Goal: Task Accomplishment & Management: Complete application form

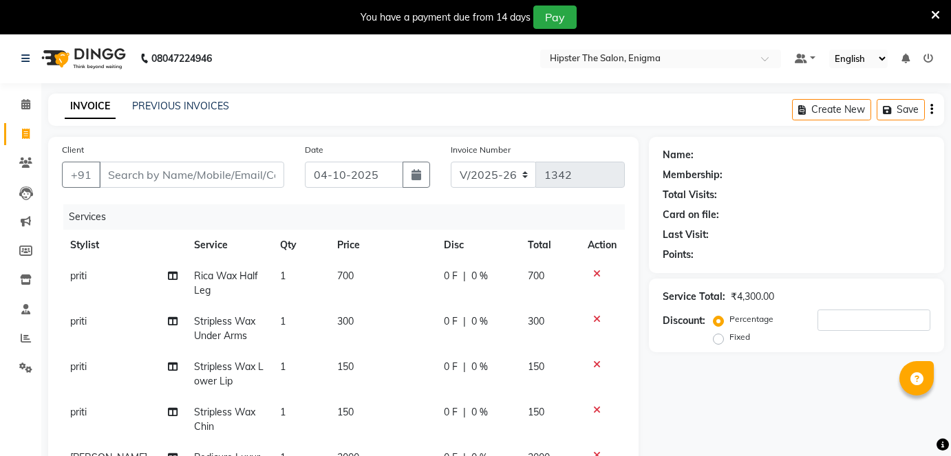
select select "4468"
select select "service"
select select "85575"
click at [218, 180] on input "Client" at bounding box center [191, 175] width 185 height 26
type input "9"
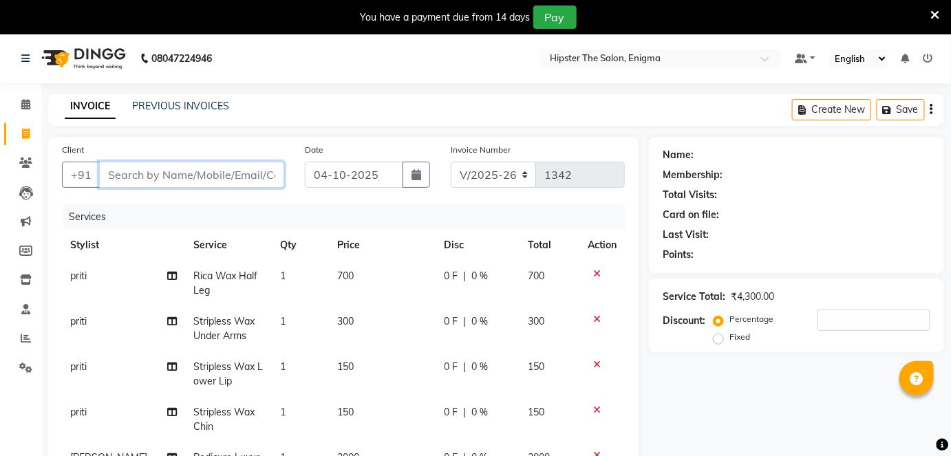
type input "0"
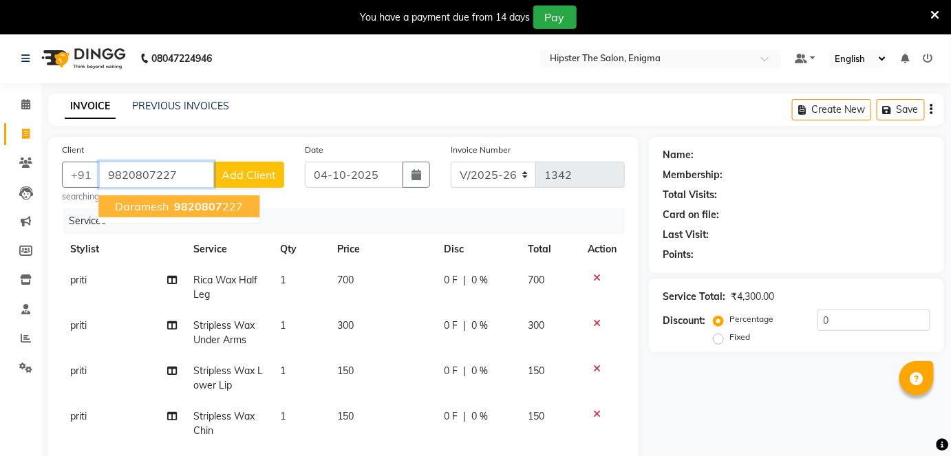
type input "9820807227"
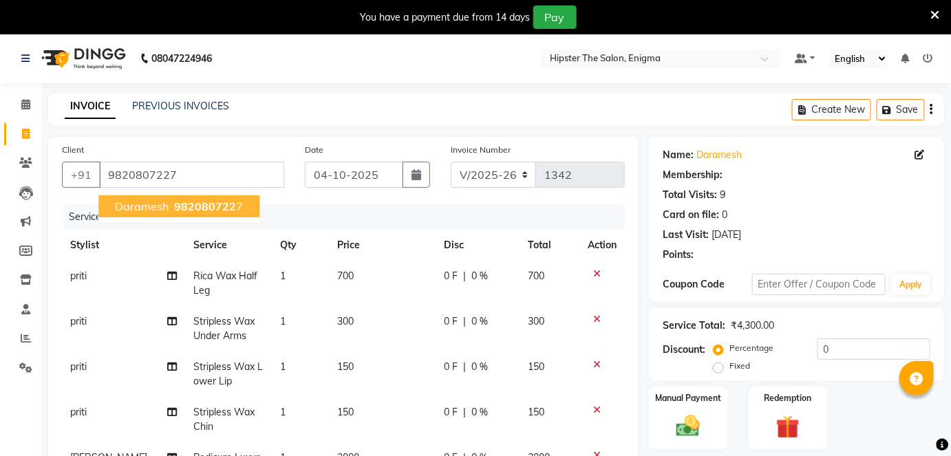
click at [216, 202] on span "982080722" at bounding box center [205, 207] width 62 height 14
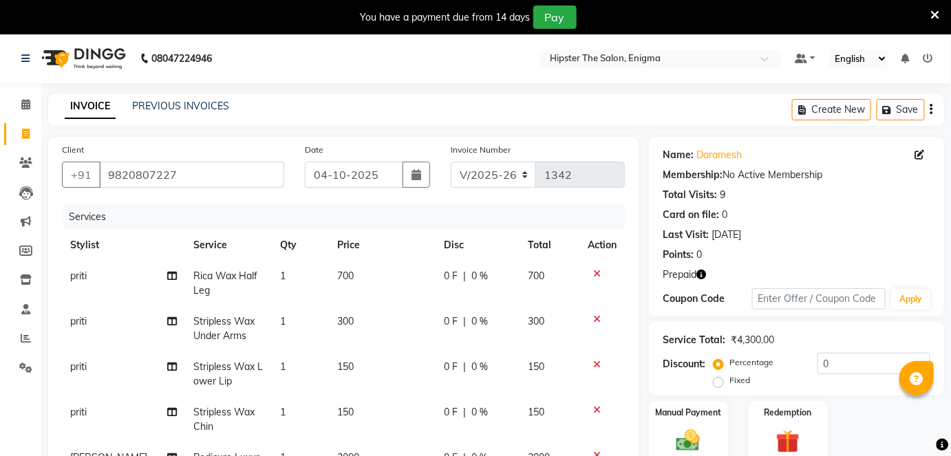
click at [703, 272] on icon "button" at bounding box center [702, 275] width 10 height 10
click at [920, 160] on span at bounding box center [923, 155] width 15 height 14
click at [916, 154] on icon at bounding box center [921, 155] width 10 height 10
select select "[DEMOGRAPHIC_DATA]"
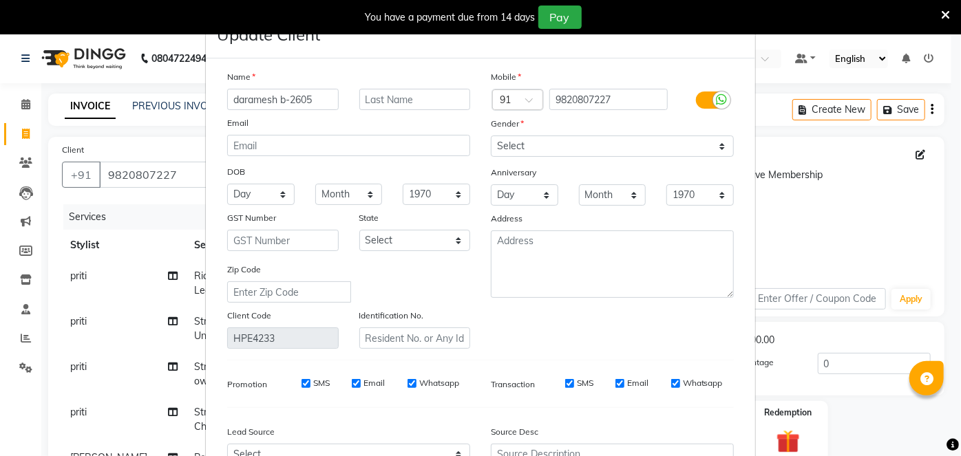
scroll to position [9, 0]
click at [279, 98] on input "daramesh b-2605" at bounding box center [283, 99] width 112 height 21
click at [326, 97] on input "daramesh B-2605" at bounding box center [283, 99] width 112 height 21
type input "daramesh"
click at [374, 100] on input "text" at bounding box center [415, 99] width 112 height 21
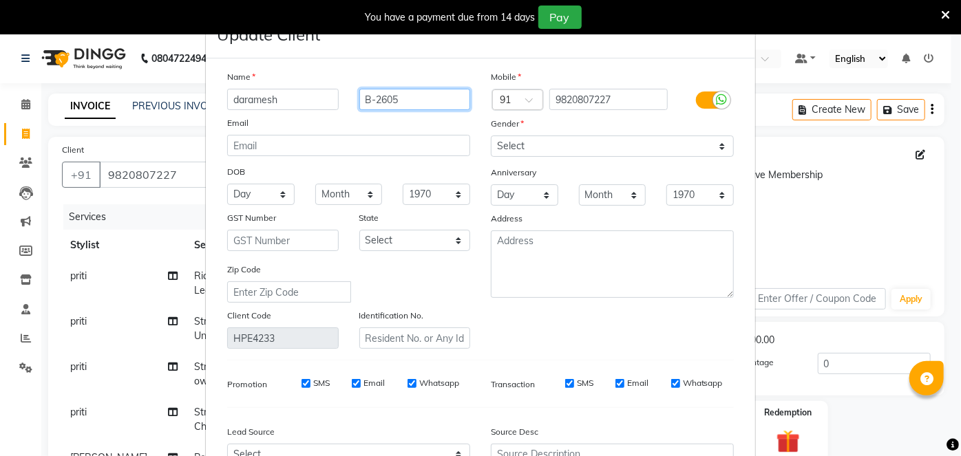
scroll to position [154, 0]
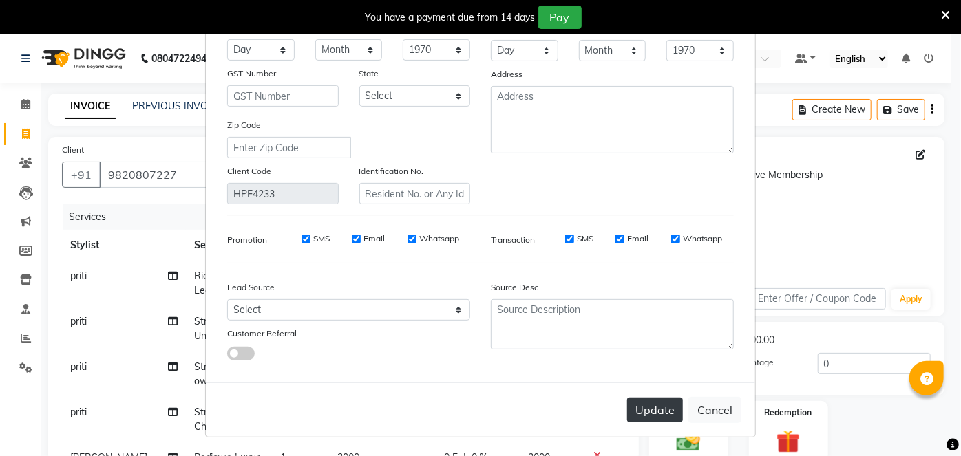
type input "B-2605"
click at [659, 401] on button "Update" at bounding box center [655, 410] width 56 height 25
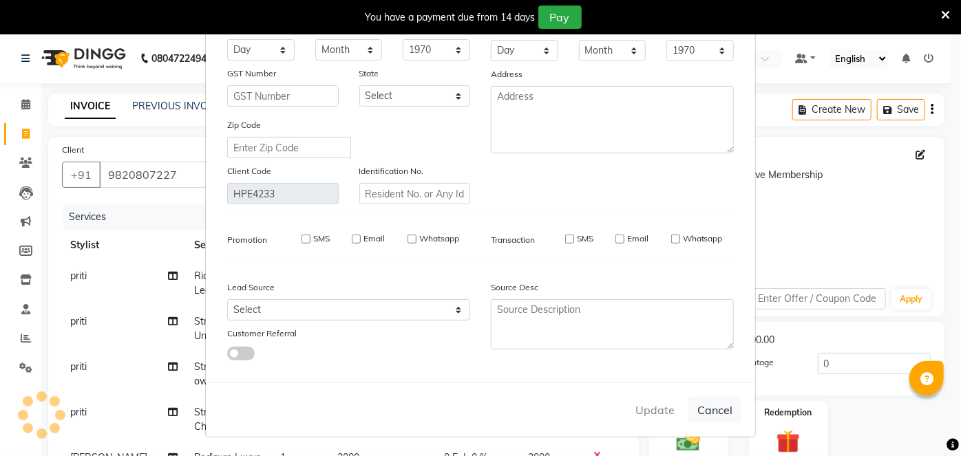
select select
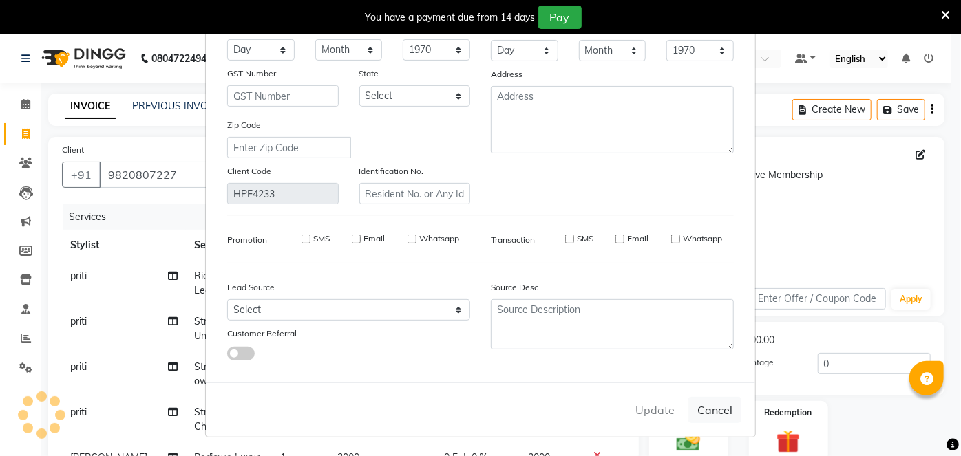
select select
checkbox input "false"
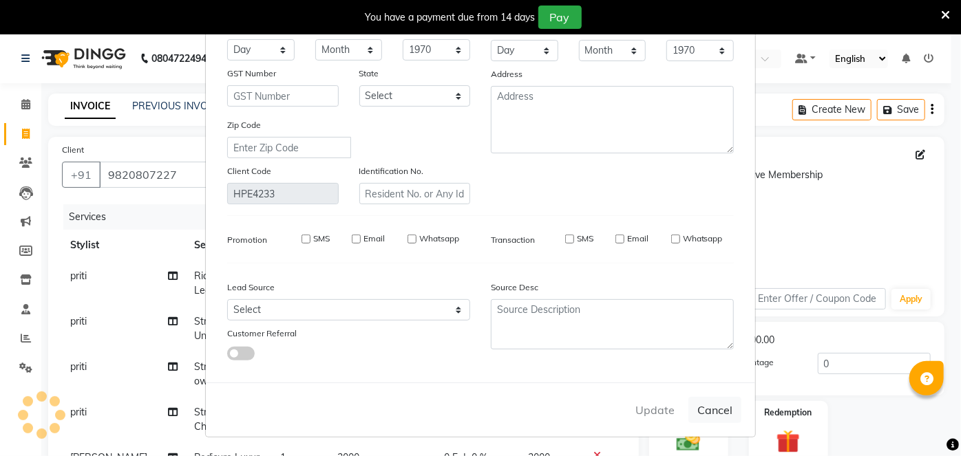
checkbox input "false"
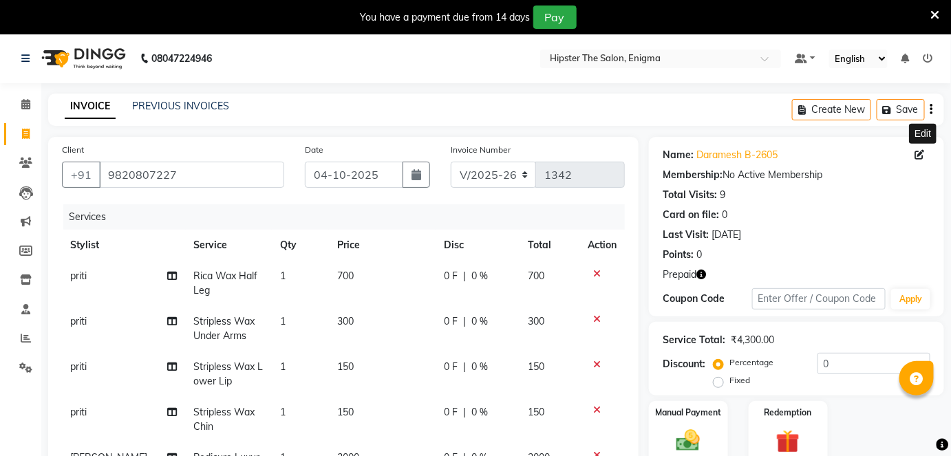
click at [921, 152] on icon at bounding box center [921, 155] width 10 height 10
select select "[DEMOGRAPHIC_DATA]"
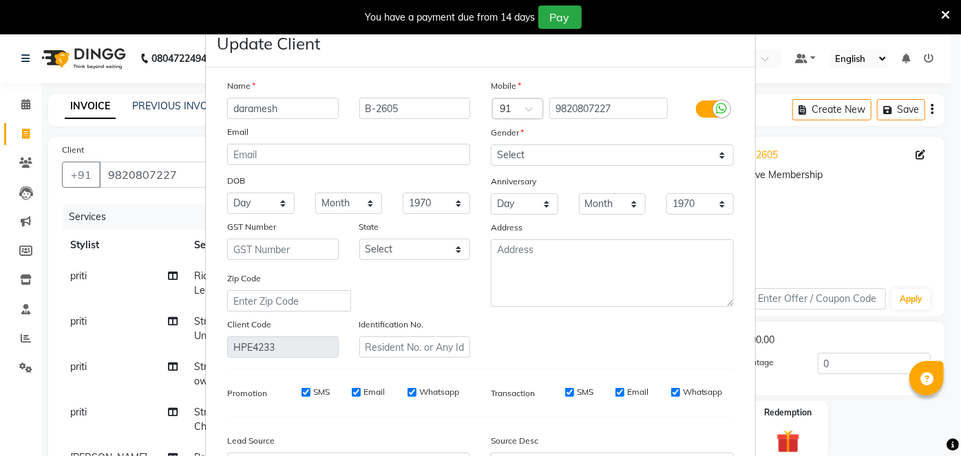
drag, startPoint x: 916, startPoint y: 150, endPoint x: 832, endPoint y: 226, distance: 113.1
click at [832, 226] on ngb-modal-window "Update Client Name daramesh B-2605 Email DOB Day 01 02 03 04 05 06 07 08 09 10 …" at bounding box center [480, 228] width 961 height 456
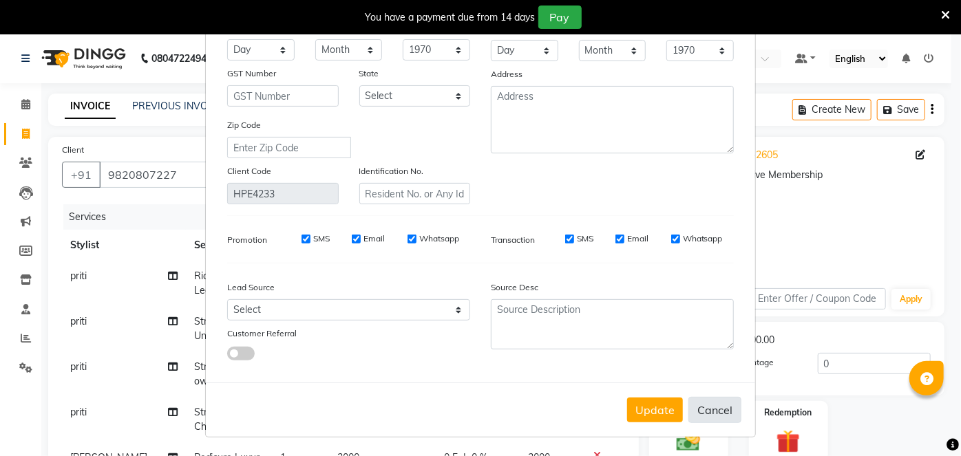
click at [703, 406] on button "Cancel" at bounding box center [714, 410] width 53 height 26
select select
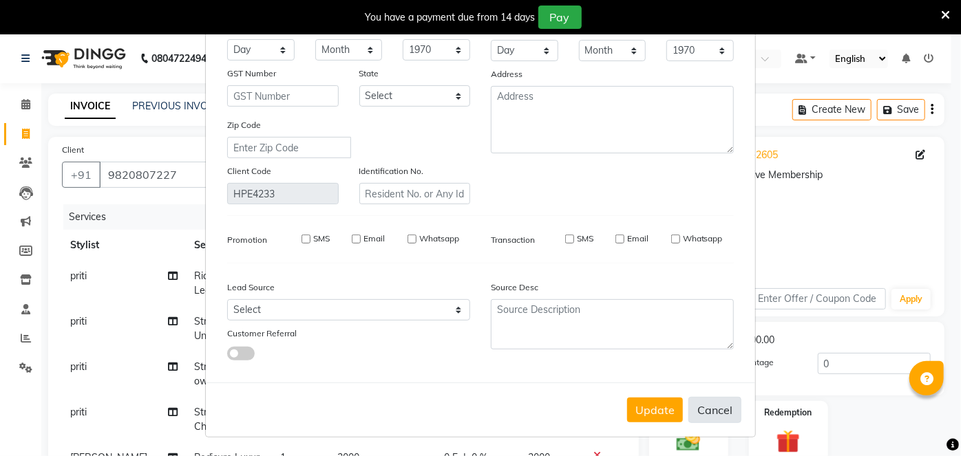
select select
checkbox input "false"
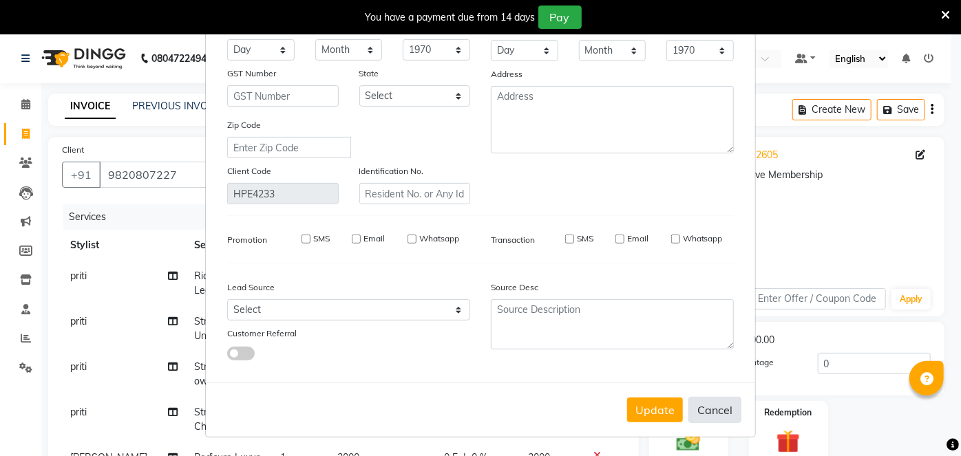
checkbox input "false"
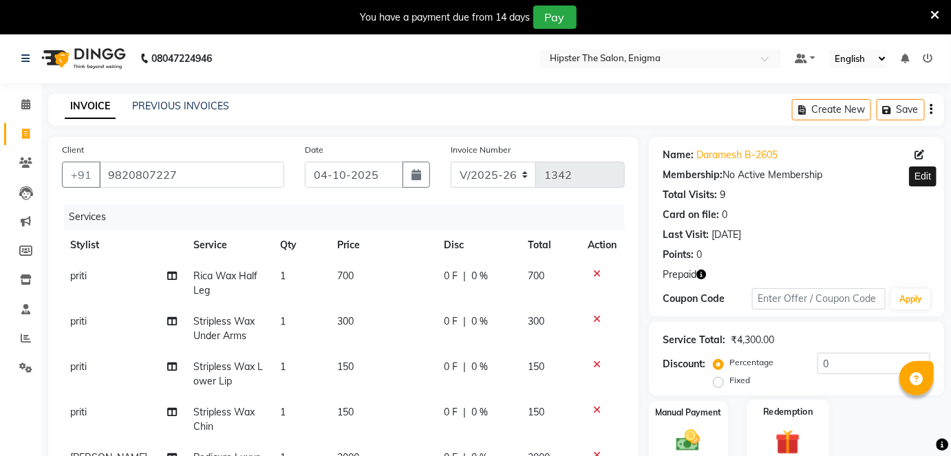
scroll to position [127, 0]
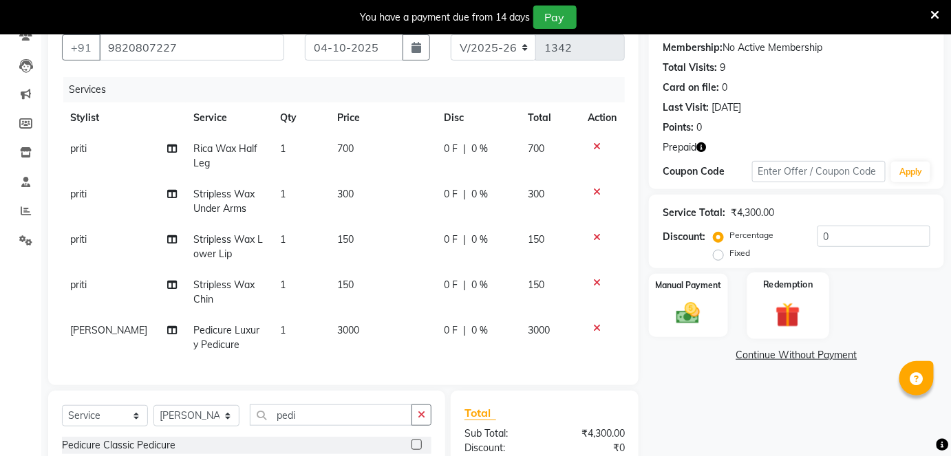
click at [793, 302] on img at bounding box center [788, 314] width 40 height 31
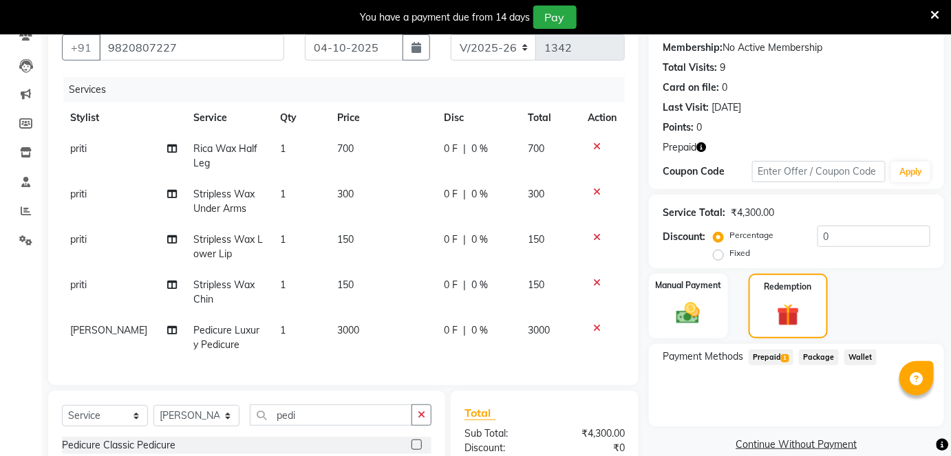
click at [788, 358] on span "1" at bounding box center [785, 359] width 8 height 8
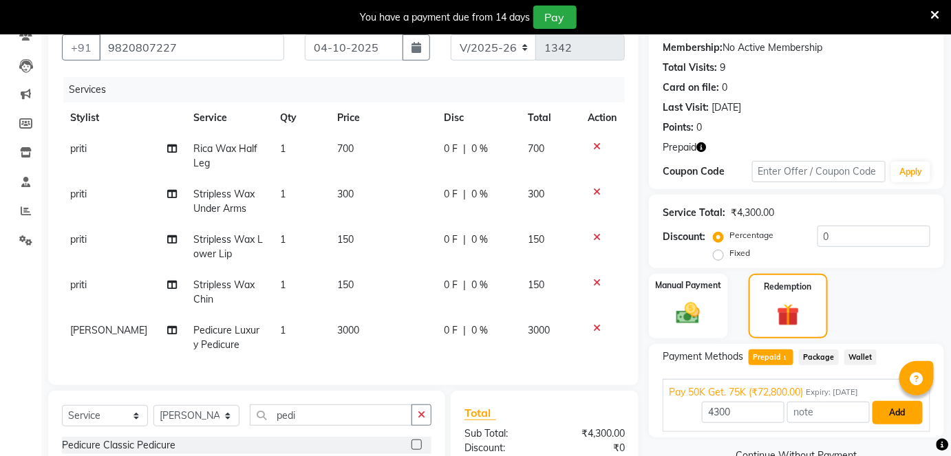
click at [899, 416] on button "Add" at bounding box center [898, 412] width 50 height 23
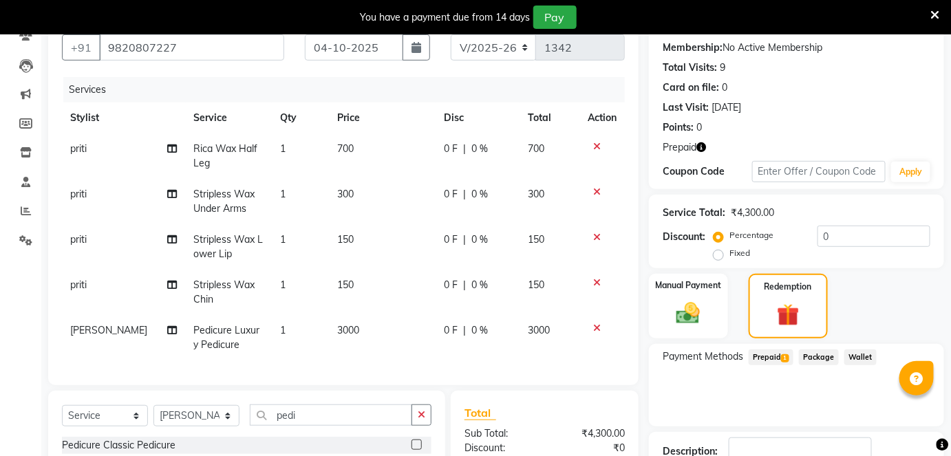
scroll to position [225, 0]
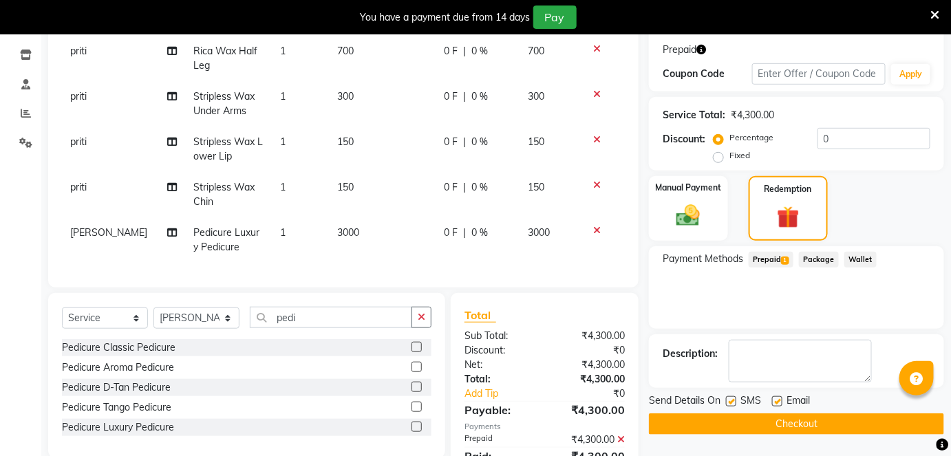
click at [773, 423] on button "Checkout" at bounding box center [796, 424] width 295 height 21
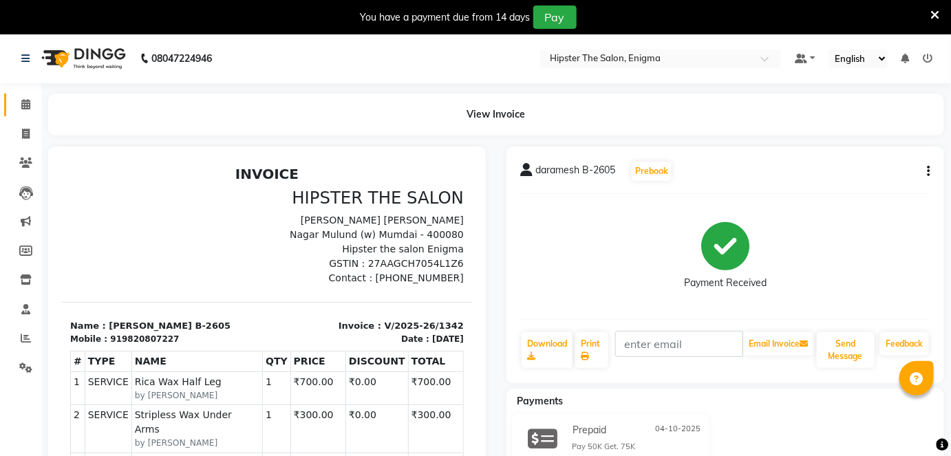
click at [31, 114] on link "Calendar" at bounding box center [20, 105] width 33 height 23
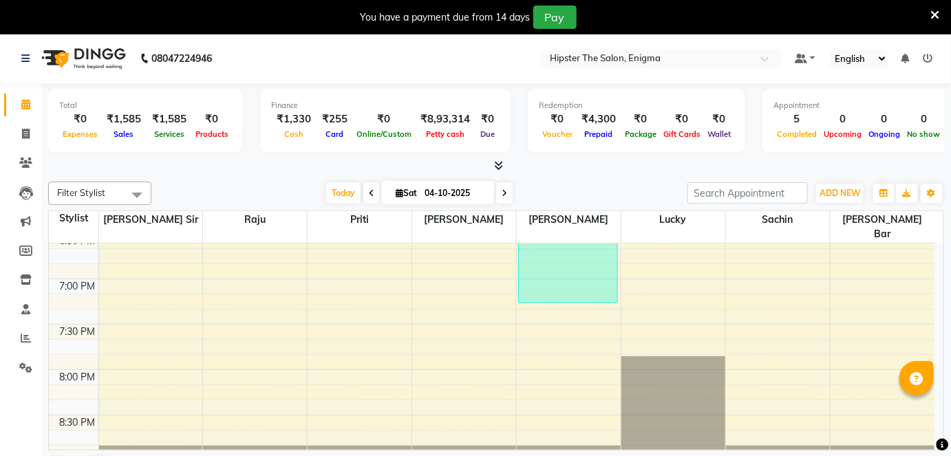
scroll to position [986, 0]
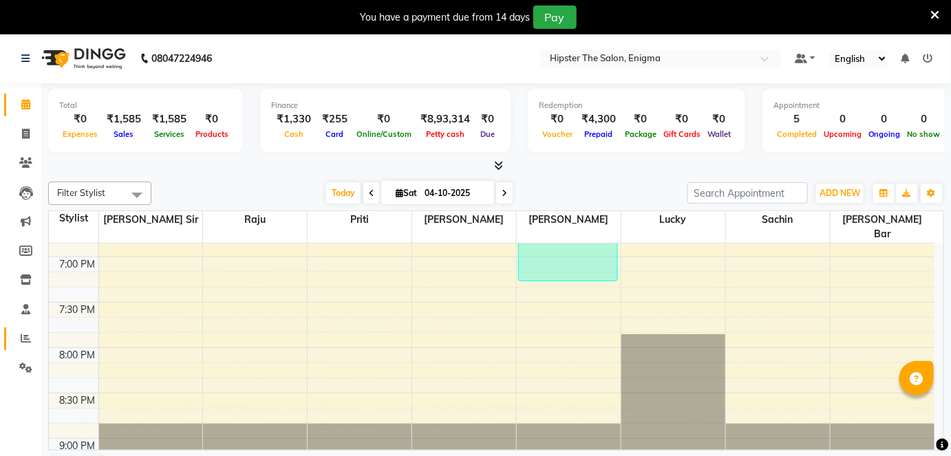
click at [30, 350] on link "Reports" at bounding box center [20, 339] width 33 height 23
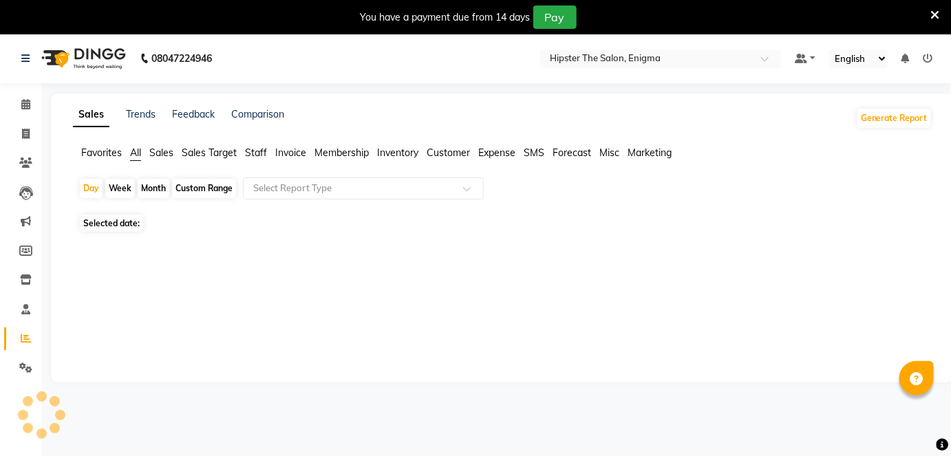
click at [259, 153] on span "Staff" at bounding box center [256, 153] width 22 height 12
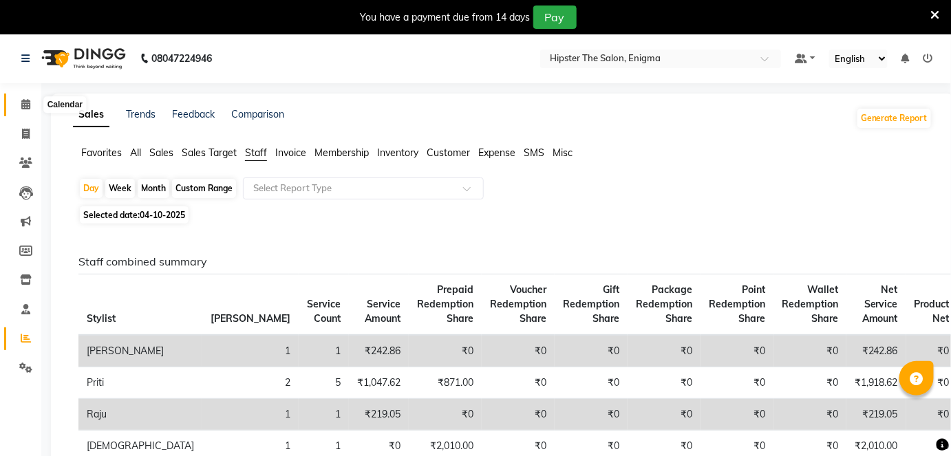
click at [23, 108] on icon at bounding box center [25, 104] width 9 height 10
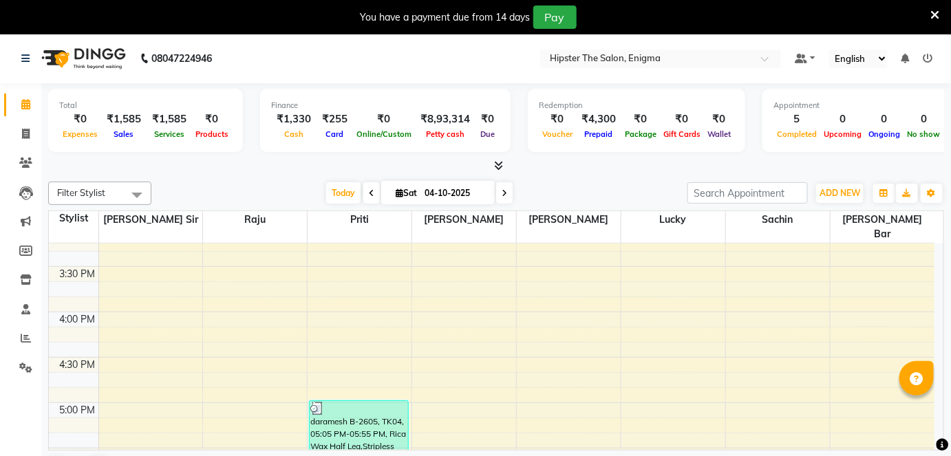
scroll to position [659, 0]
click at [32, 339] on span at bounding box center [26, 339] width 24 height 16
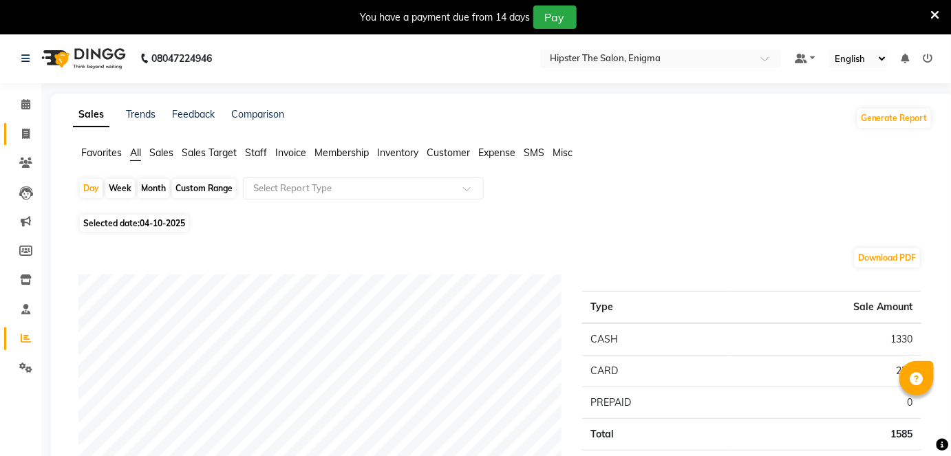
click at [23, 125] on link "Invoice" at bounding box center [20, 134] width 33 height 23
select select "4468"
select select "service"
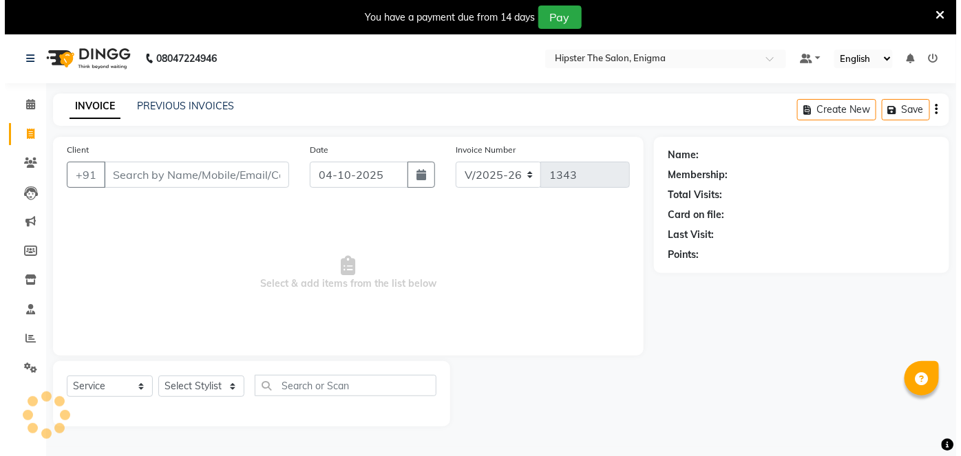
scroll to position [33, 0]
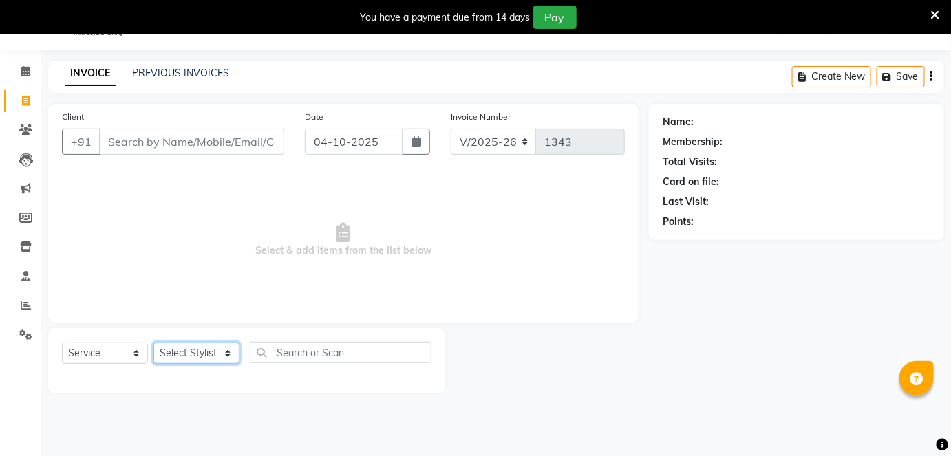
click at [203, 347] on select "Select Stylist [PERSON_NAME] [PERSON_NAME] [PERSON_NAME] [PERSON_NAME] poonam […" at bounding box center [197, 353] width 86 height 21
select select "88877"
click at [154, 343] on select "Select Stylist [PERSON_NAME] [PERSON_NAME] [PERSON_NAME] [PERSON_NAME] poonam […" at bounding box center [197, 353] width 86 height 21
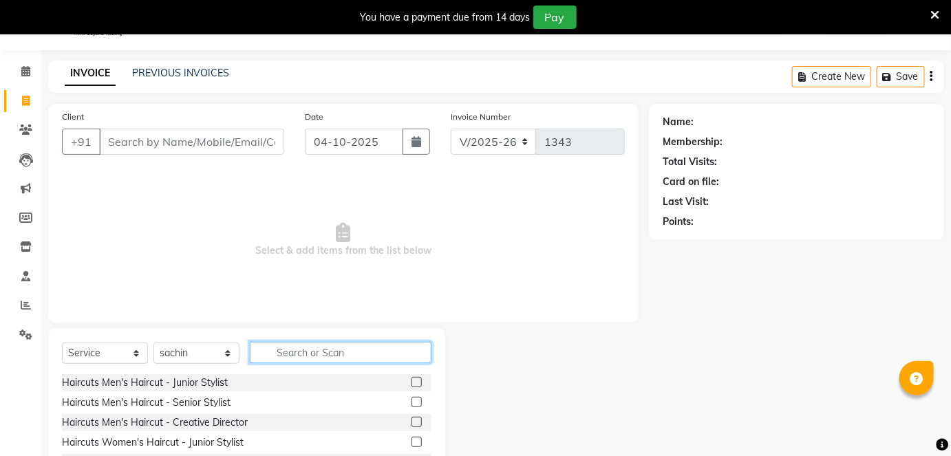
click at [304, 355] on input "text" at bounding box center [341, 352] width 182 height 21
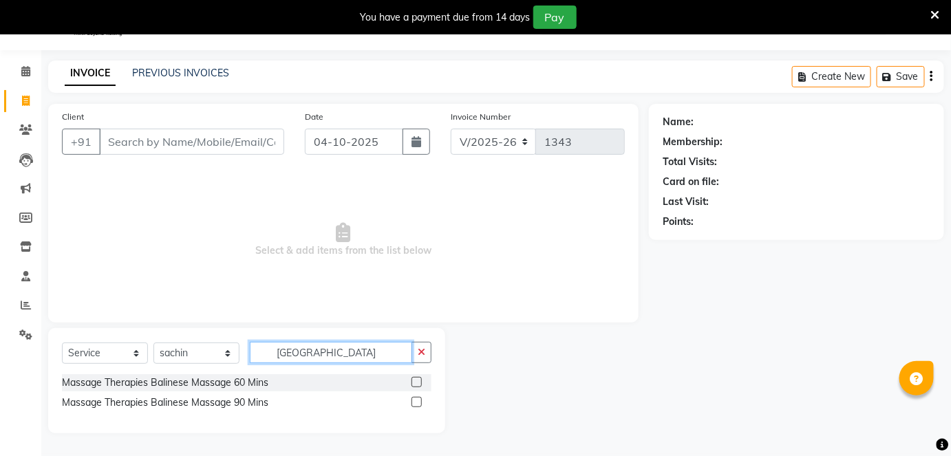
type input "[GEOGRAPHIC_DATA]"
click at [421, 381] on label at bounding box center [417, 382] width 10 height 10
click at [421, 381] on input "checkbox" at bounding box center [416, 383] width 9 height 9
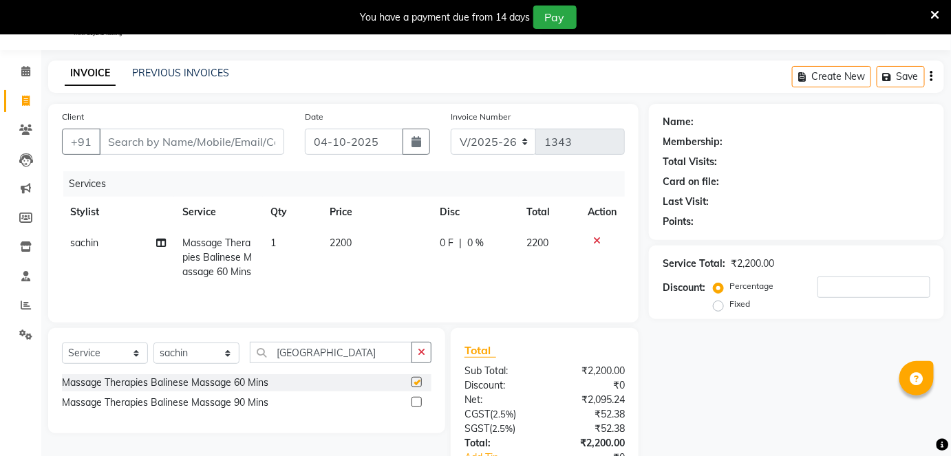
checkbox input "false"
click at [361, 246] on td "2200" at bounding box center [376, 258] width 110 height 60
select select "88877"
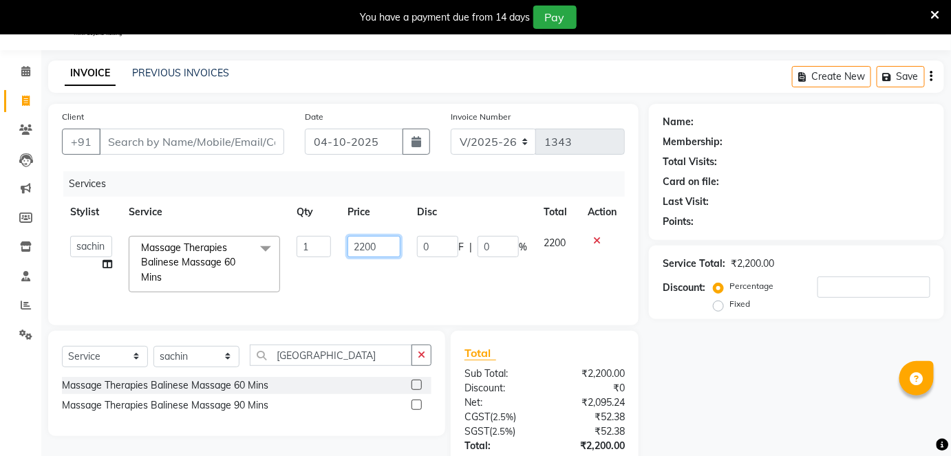
click at [385, 242] on input "2200" at bounding box center [374, 246] width 53 height 21
type input "2"
type input "6"
type input "3000"
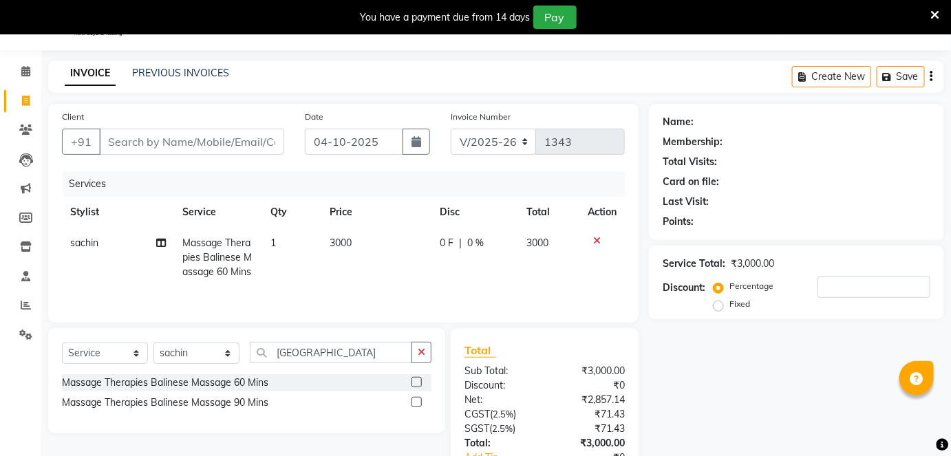
click at [405, 266] on td "3000" at bounding box center [376, 258] width 110 height 60
select select "88877"
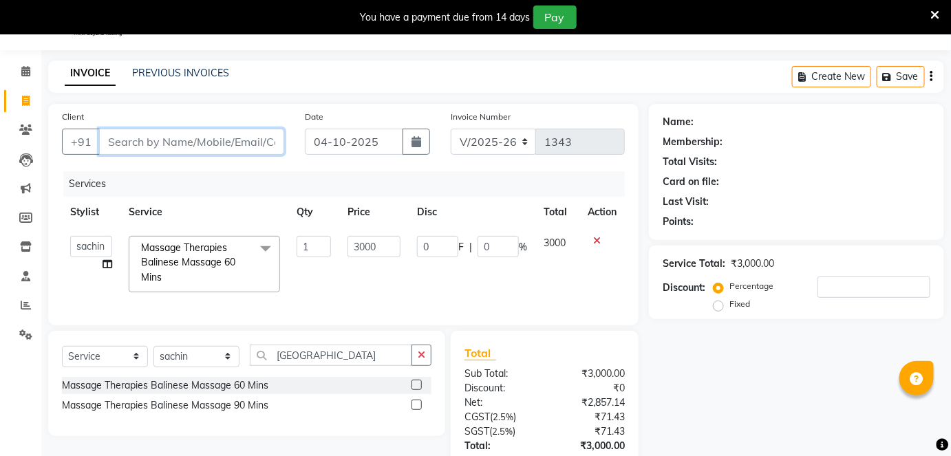
click at [209, 143] on input "Client" at bounding box center [191, 142] width 185 height 26
type input "9"
type input "0"
type input "9930406348"
click at [242, 148] on button "Add Client" at bounding box center [248, 142] width 71 height 26
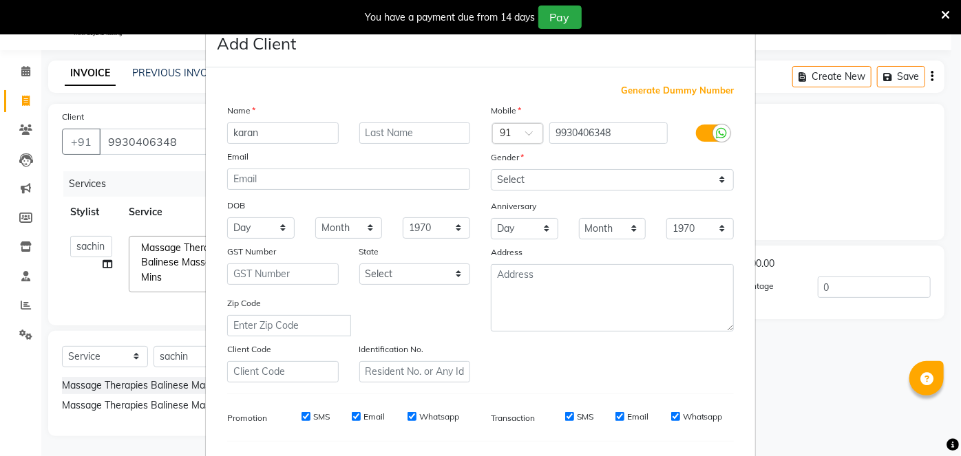
type input "karan"
click at [386, 136] on input "text" at bounding box center [415, 133] width 112 height 21
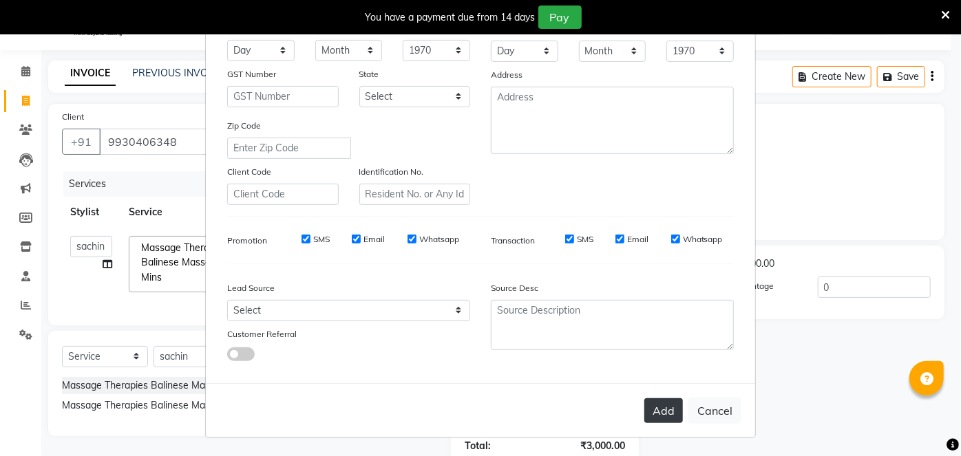
click at [673, 412] on button "Add" at bounding box center [663, 411] width 39 height 25
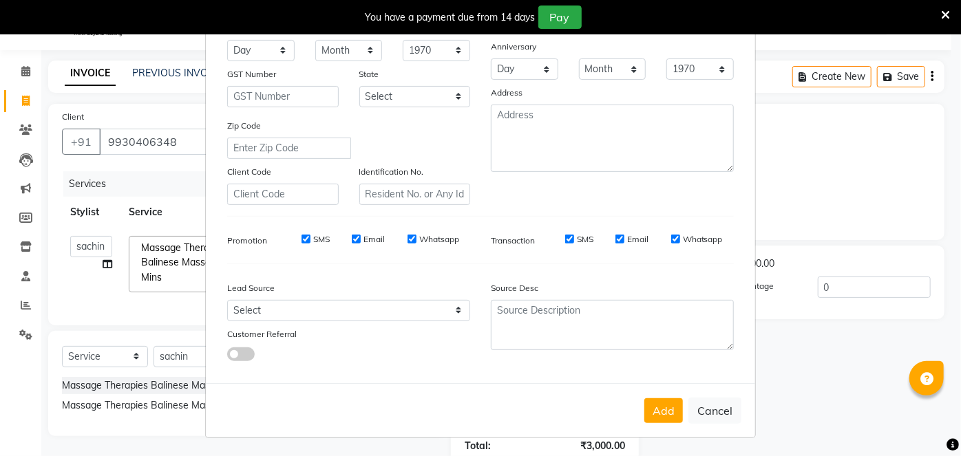
scroll to position [0, 0]
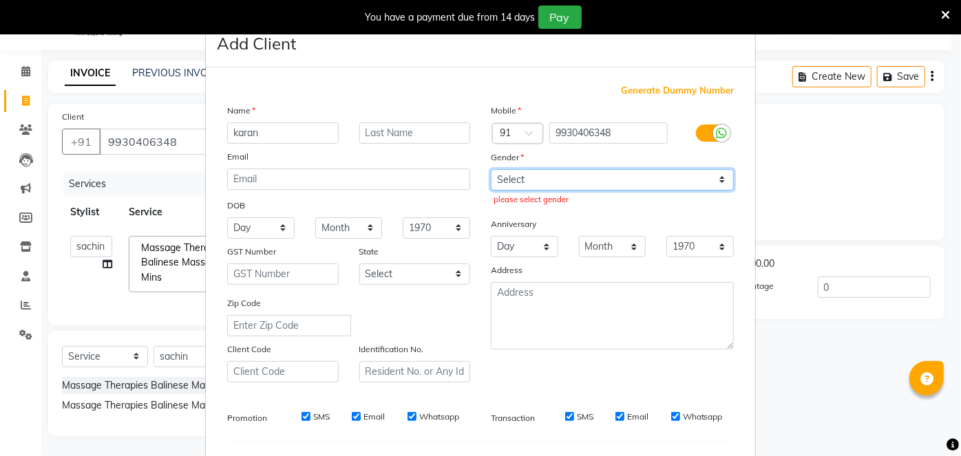
click at [556, 180] on select "Select [DEMOGRAPHIC_DATA] [DEMOGRAPHIC_DATA] Other Prefer Not To Say" at bounding box center [612, 179] width 243 height 21
select select "[DEMOGRAPHIC_DATA]"
click at [491, 169] on select "Select [DEMOGRAPHIC_DATA] [DEMOGRAPHIC_DATA] Other Prefer Not To Say" at bounding box center [612, 179] width 243 height 21
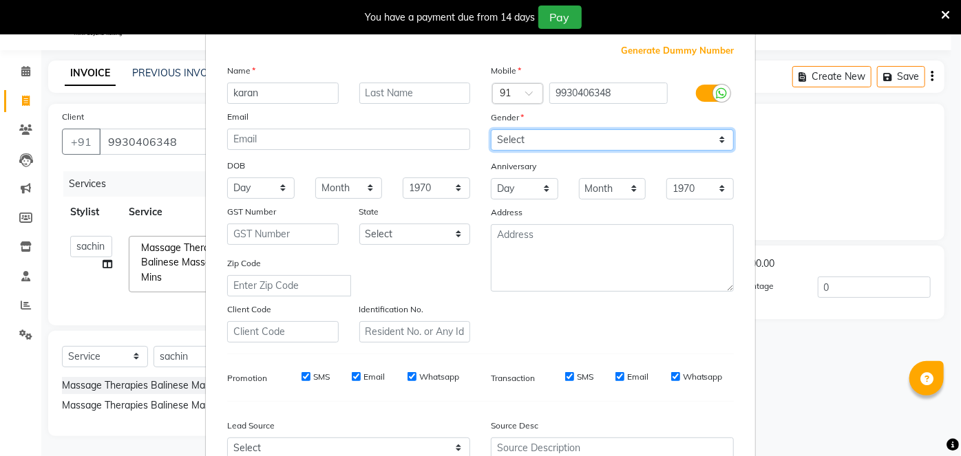
scroll to position [42, 0]
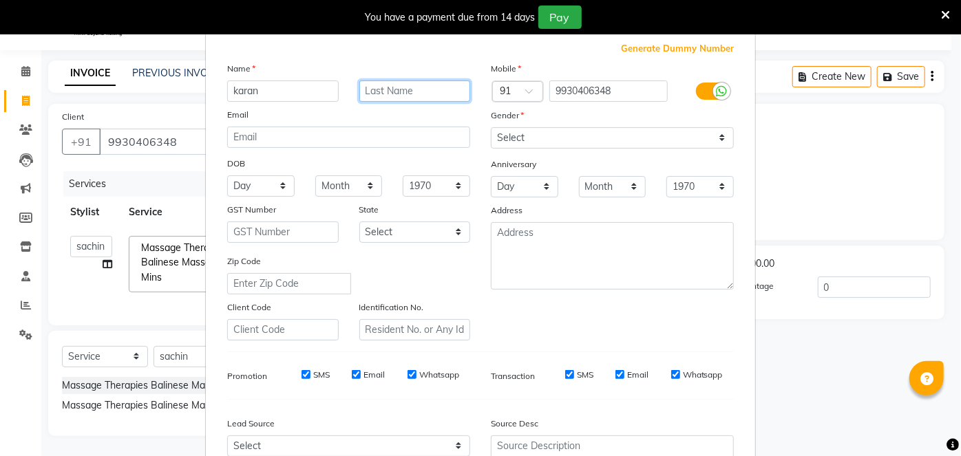
click at [365, 96] on input "text" at bounding box center [415, 91] width 112 height 21
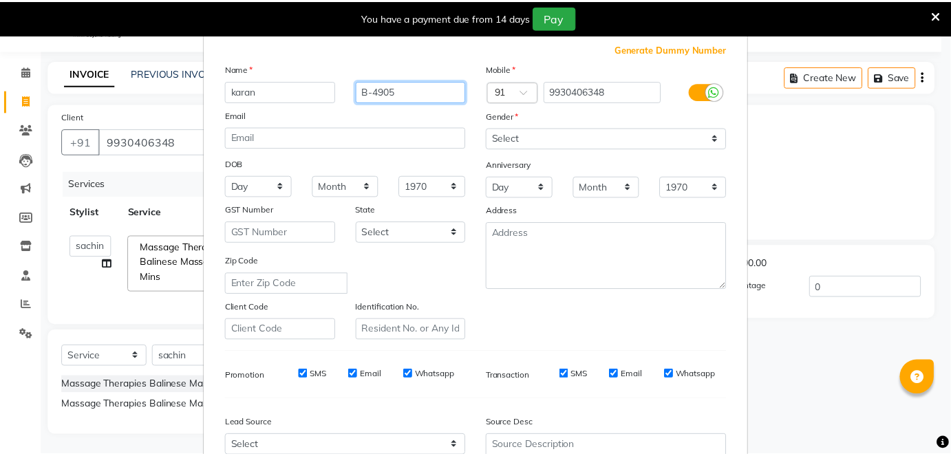
scroll to position [178, 0]
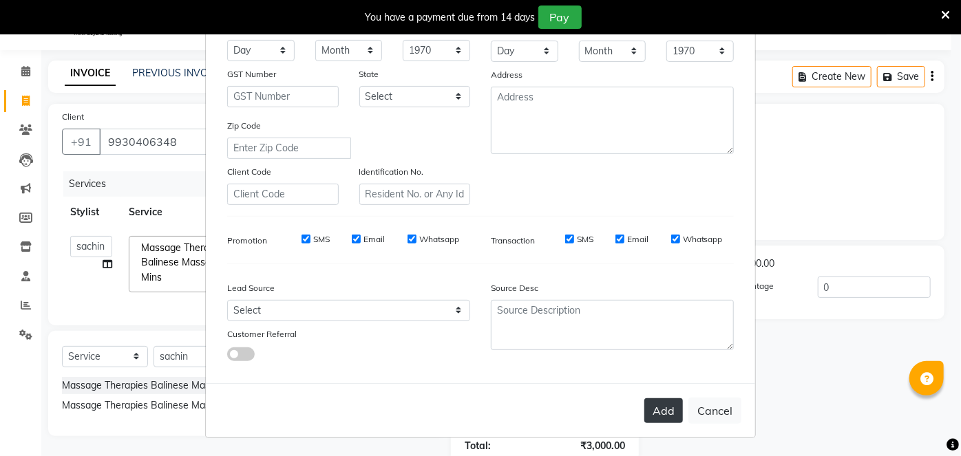
type input "B-4905"
click at [665, 417] on button "Add" at bounding box center [663, 411] width 39 height 25
select select
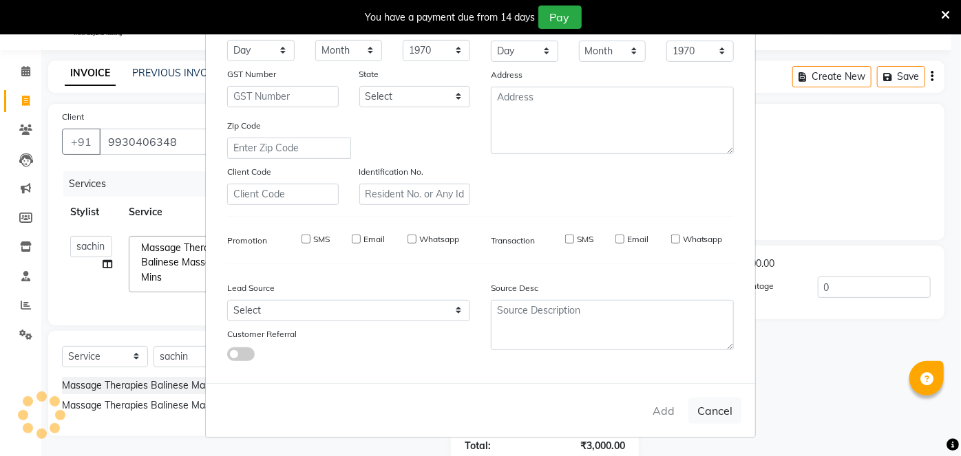
select select
checkbox input "false"
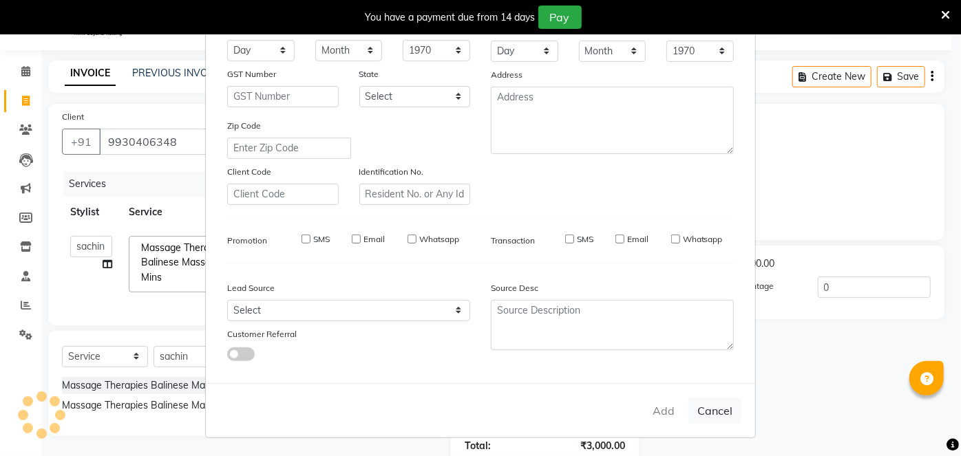
checkbox input "false"
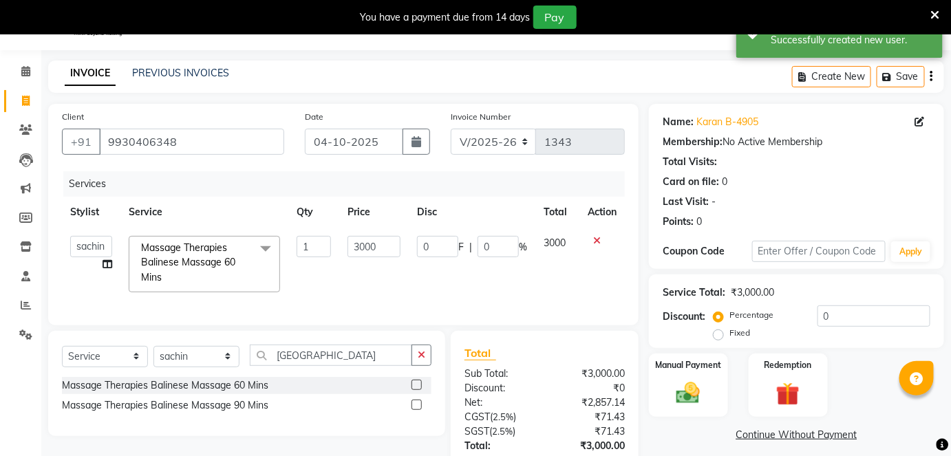
scroll to position [139, 0]
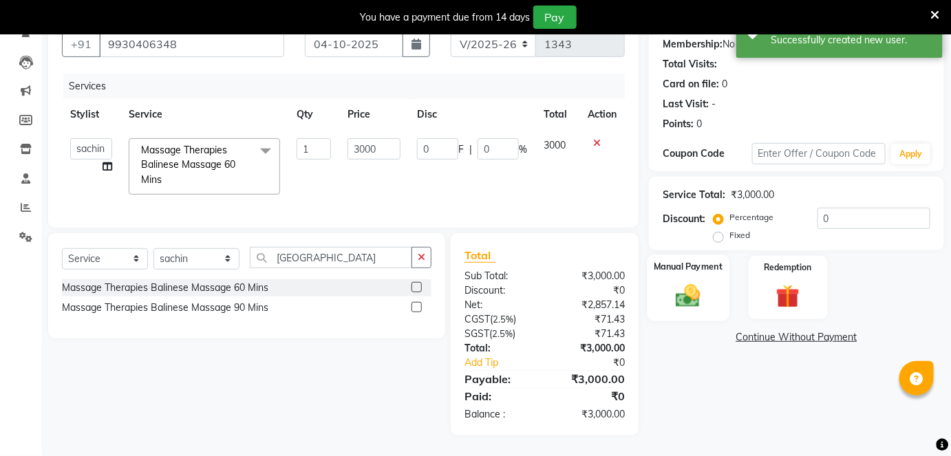
click at [697, 286] on img at bounding box center [688, 296] width 40 height 28
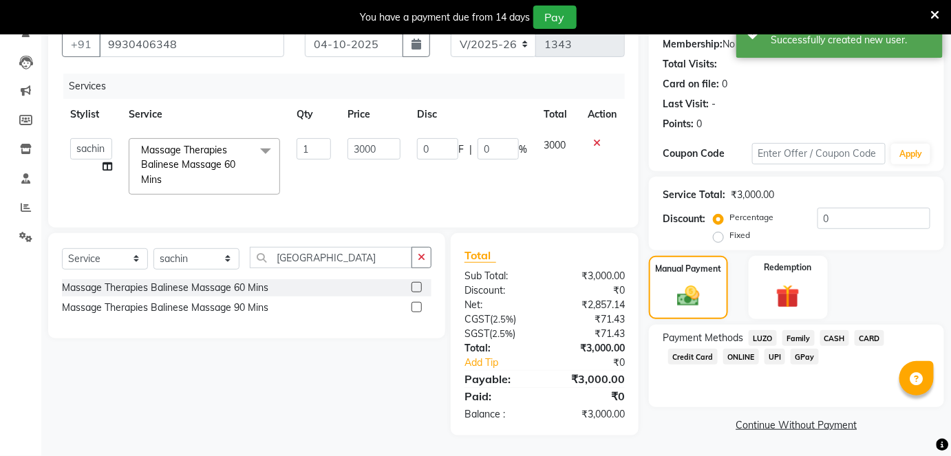
click at [803, 352] on span "GPay" at bounding box center [805, 357] width 28 height 16
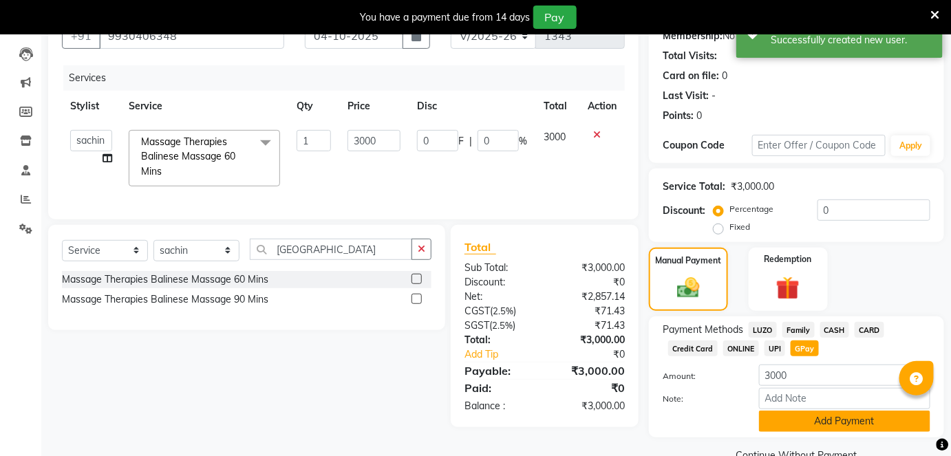
click at [790, 421] on button "Add Payment" at bounding box center [844, 421] width 171 height 21
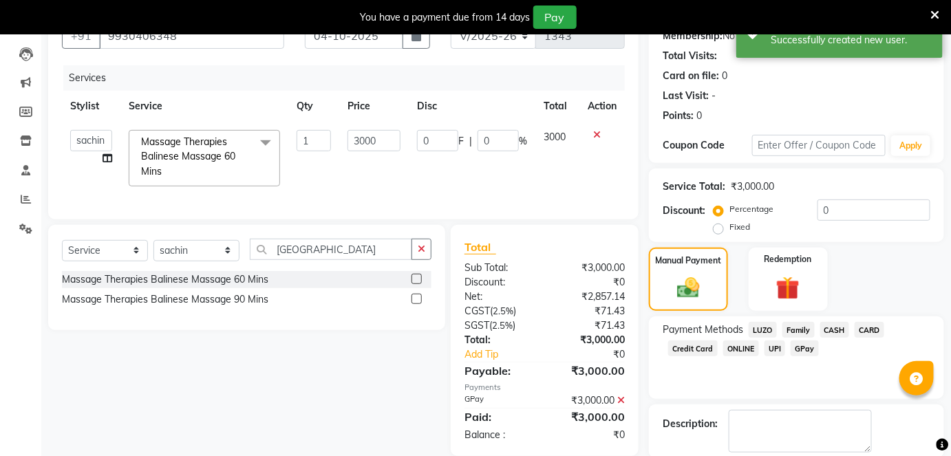
scroll to position [207, 0]
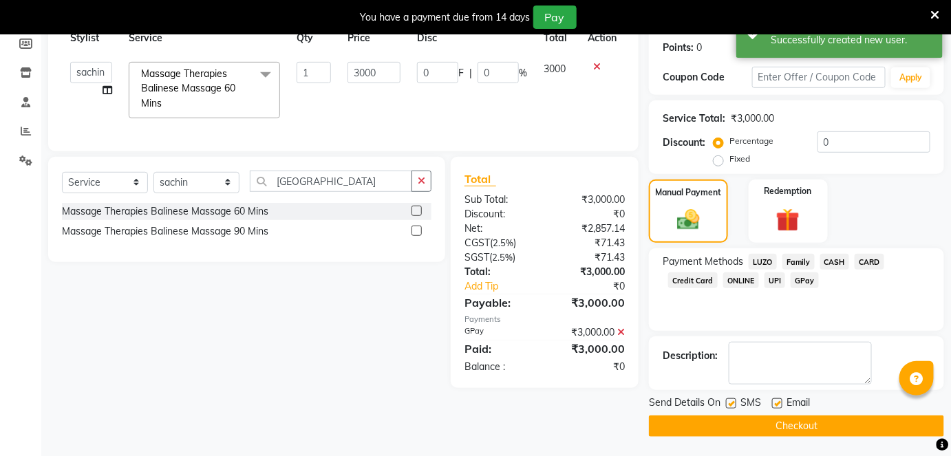
click at [782, 425] on button "Checkout" at bounding box center [796, 426] width 295 height 21
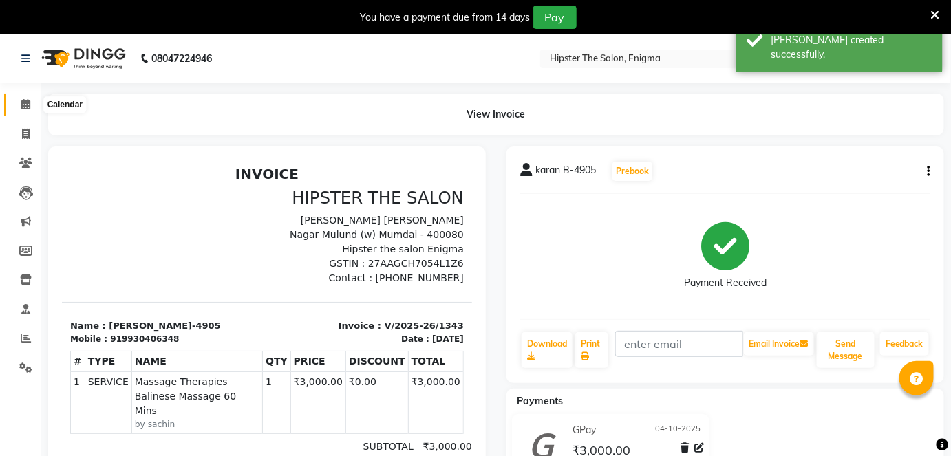
click at [25, 111] on span at bounding box center [26, 105] width 24 height 16
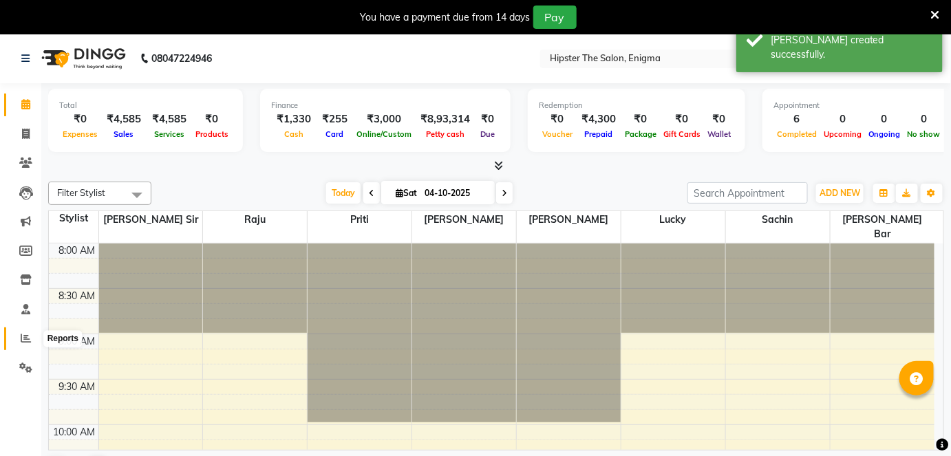
click at [23, 344] on icon at bounding box center [26, 338] width 10 height 10
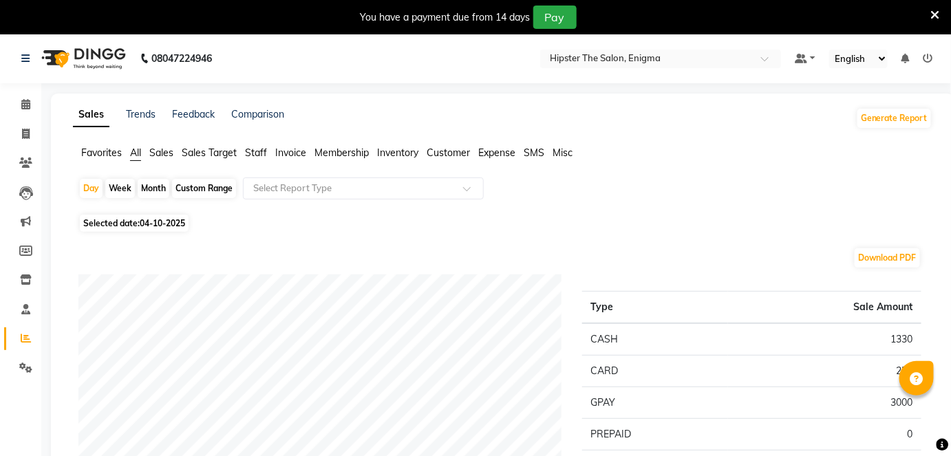
click at [259, 154] on span "Staff" at bounding box center [256, 153] width 22 height 12
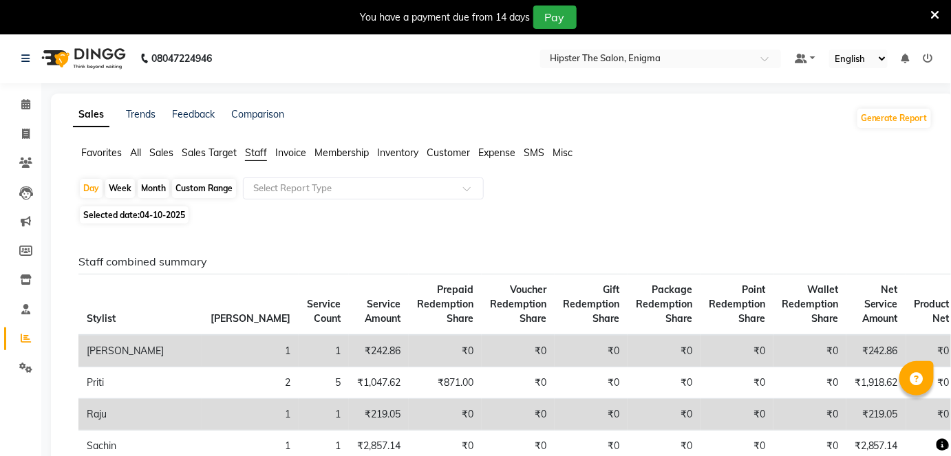
scroll to position [116, 0]
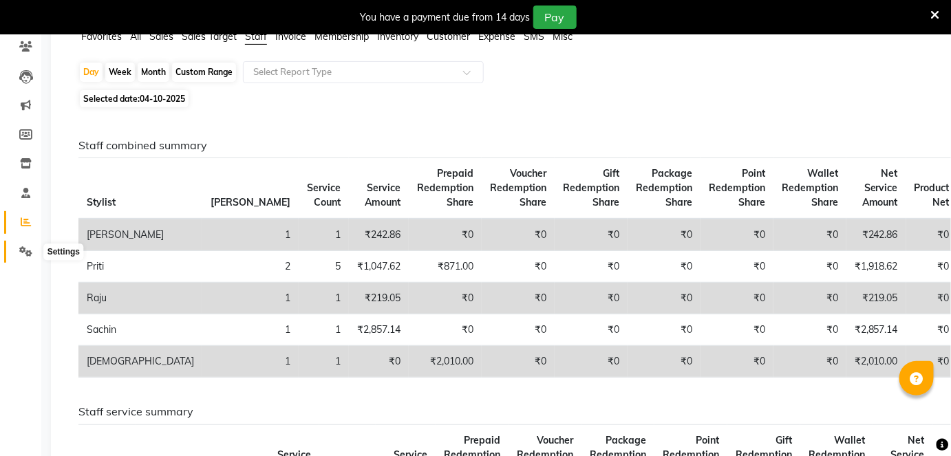
click at [22, 252] on icon at bounding box center [25, 251] width 13 height 10
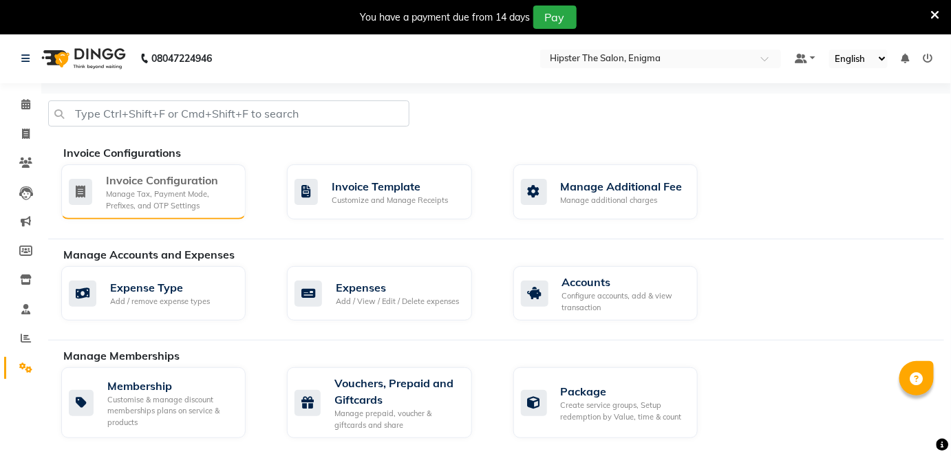
click at [171, 191] on div "Manage Tax, Payment Mode, Prefixes, and OTP Settings" at bounding box center [170, 200] width 129 height 23
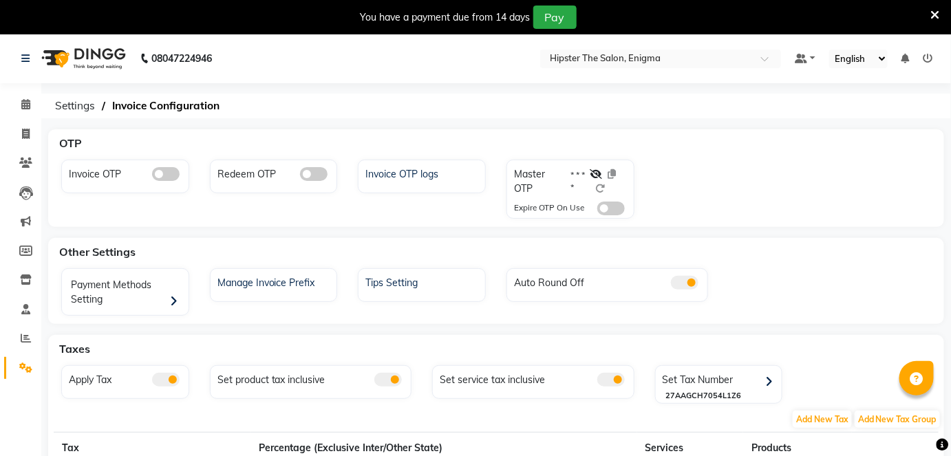
scroll to position [311, 0]
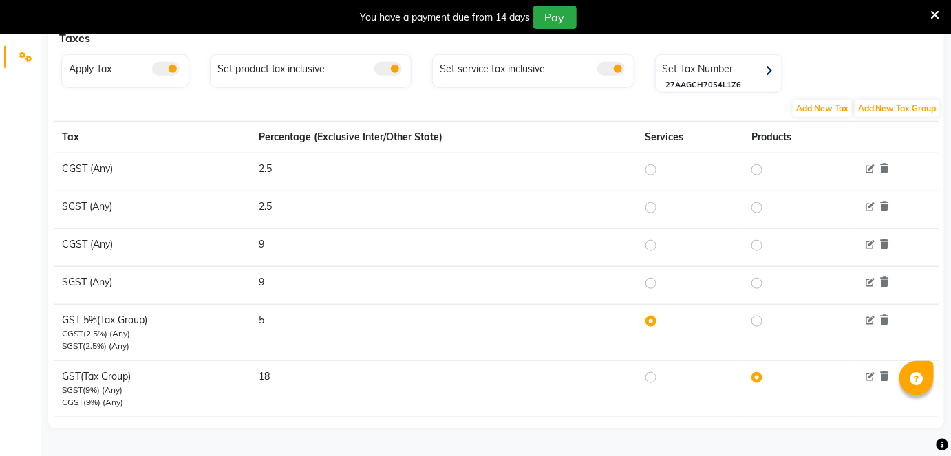
click at [662, 318] on label at bounding box center [662, 321] width 0 height 17
click at [651, 318] on input "radio" at bounding box center [653, 322] width 10 height 10
click at [662, 377] on label at bounding box center [662, 378] width 0 height 17
click at [653, 377] on input "radio" at bounding box center [653, 378] width 10 height 10
radio input "true"
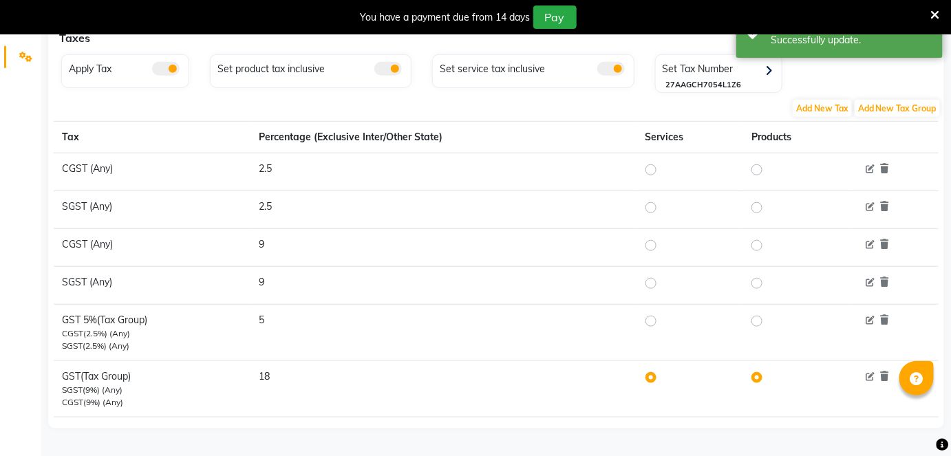
click at [662, 315] on label at bounding box center [662, 321] width 0 height 17
click at [655, 317] on input "radio" at bounding box center [653, 322] width 10 height 10
radio input "true"
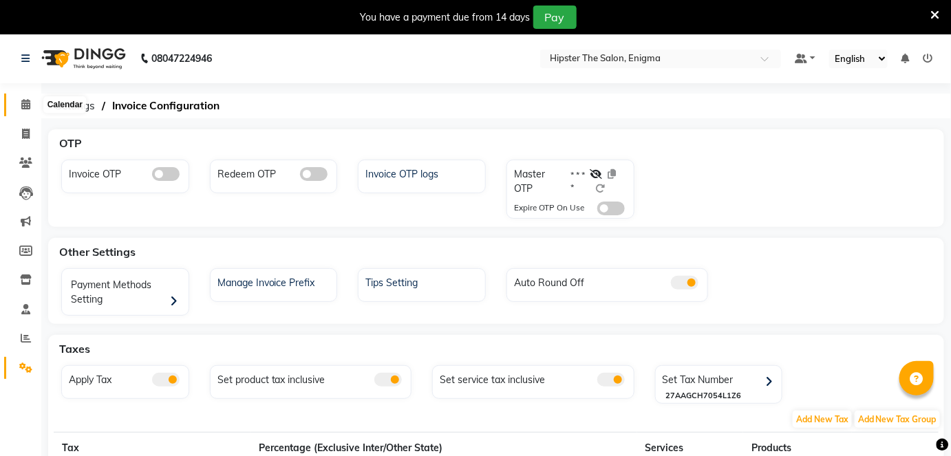
click at [29, 106] on icon at bounding box center [25, 104] width 9 height 10
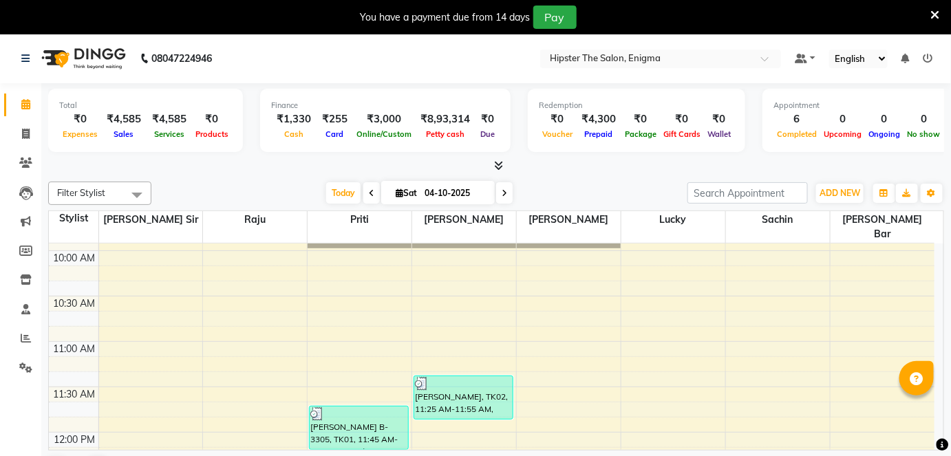
scroll to position [197, 0]
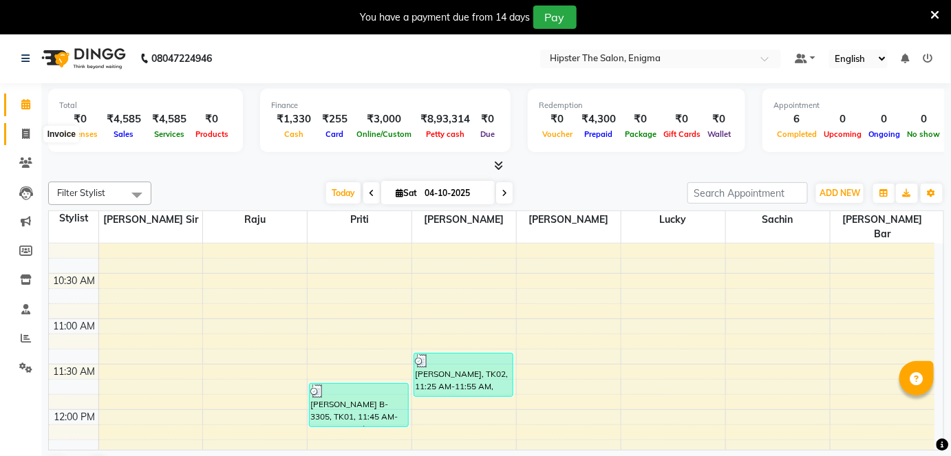
click at [26, 131] on icon at bounding box center [26, 134] width 8 height 10
select select "4468"
select select "service"
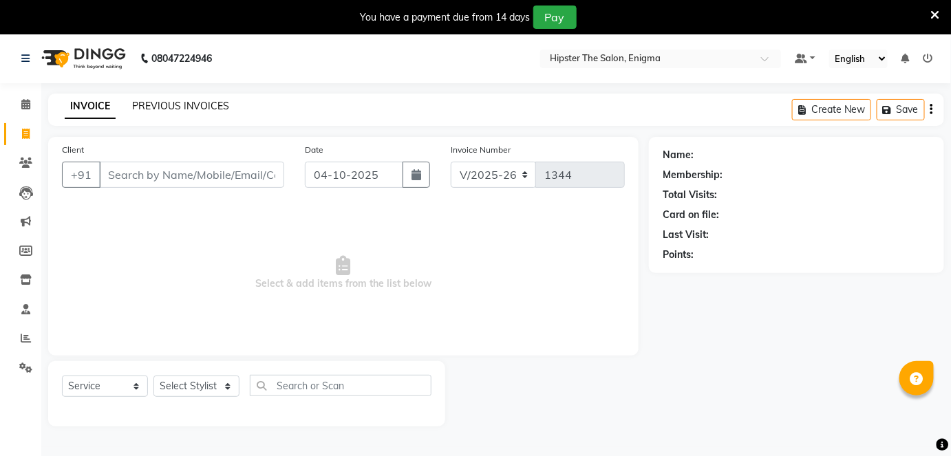
click at [182, 109] on link "PREVIOUS INVOICES" at bounding box center [180, 106] width 97 height 12
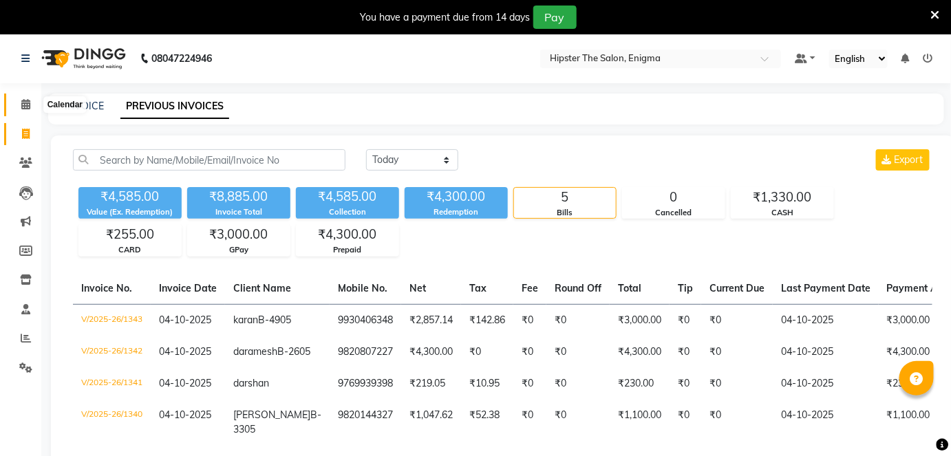
click at [29, 100] on icon at bounding box center [25, 104] width 9 height 10
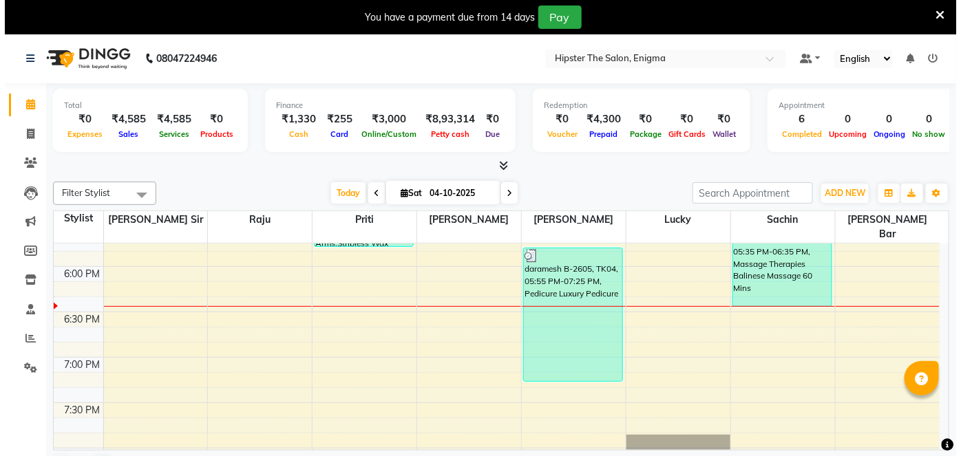
scroll to position [886, 0]
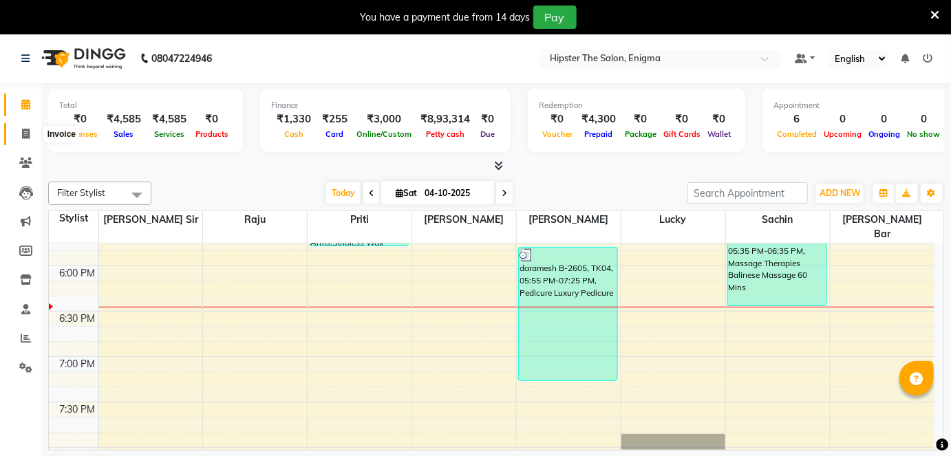
click at [34, 127] on span at bounding box center [26, 135] width 24 height 16
select select "4468"
select select "service"
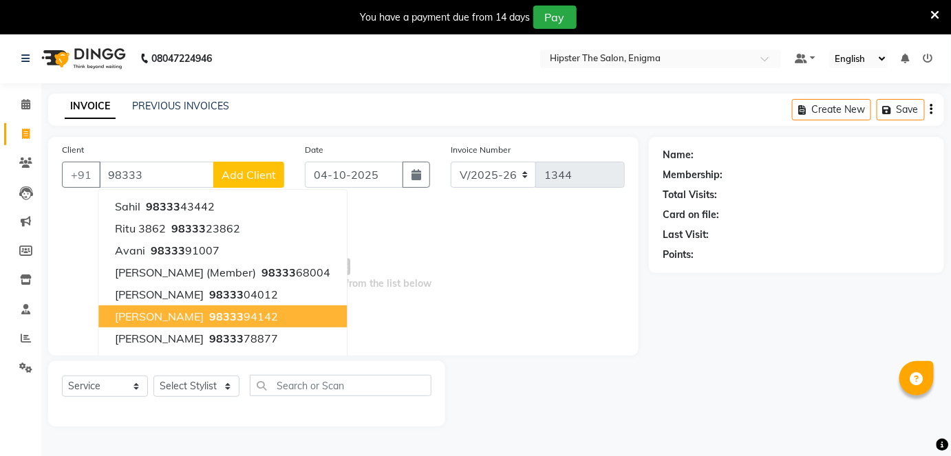
click at [209, 318] on span "98333" at bounding box center [226, 317] width 34 height 14
type input "9833394142"
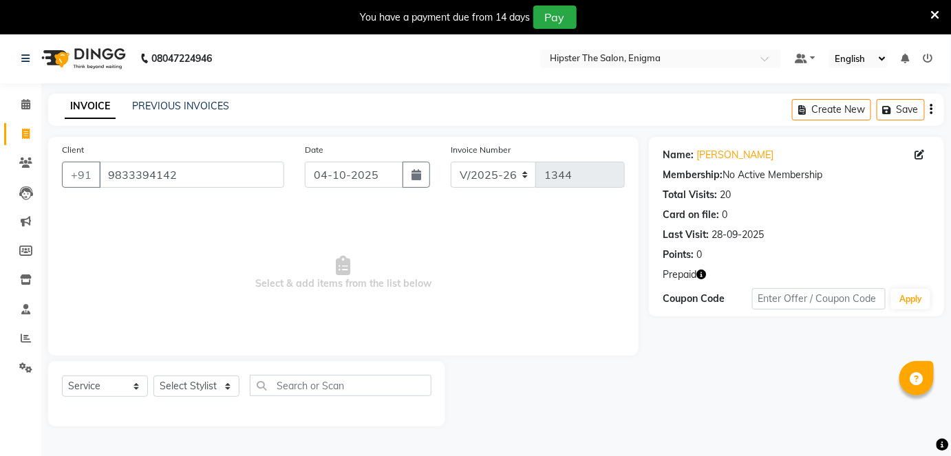
click at [701, 277] on icon "button" at bounding box center [702, 275] width 10 height 10
click at [918, 150] on icon at bounding box center [921, 155] width 10 height 10
select select "[DEMOGRAPHIC_DATA]"
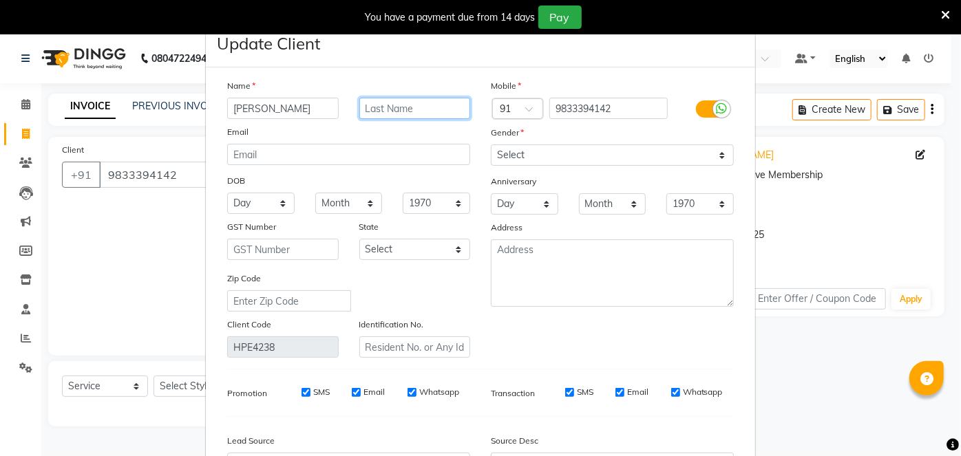
click at [381, 114] on input "text" at bounding box center [415, 108] width 112 height 21
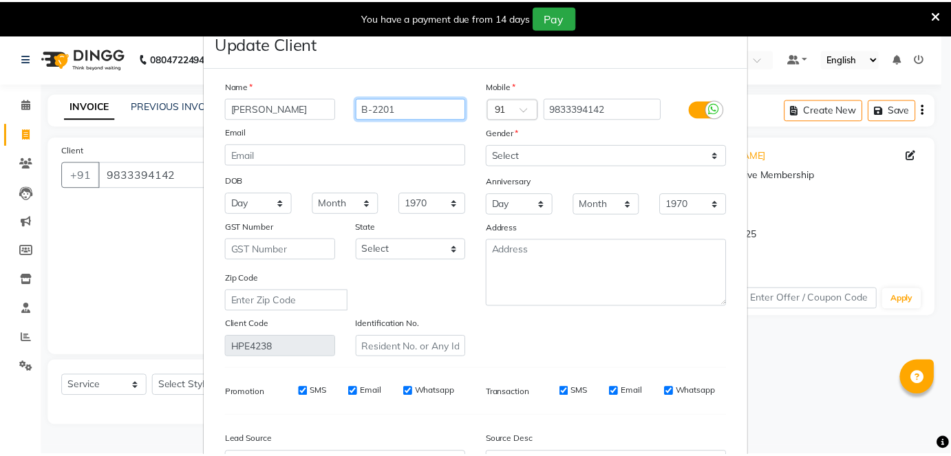
scroll to position [154, 0]
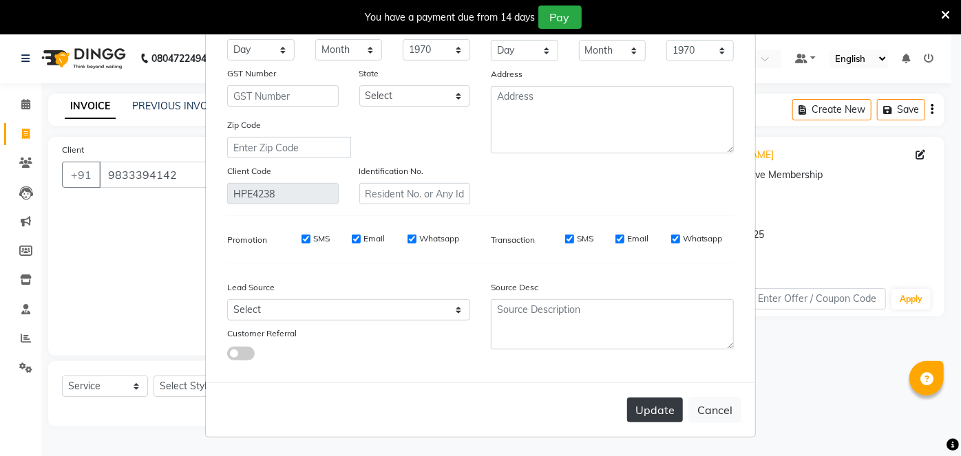
type input "B-2201"
click at [662, 408] on button "Update" at bounding box center [655, 410] width 56 height 25
select select
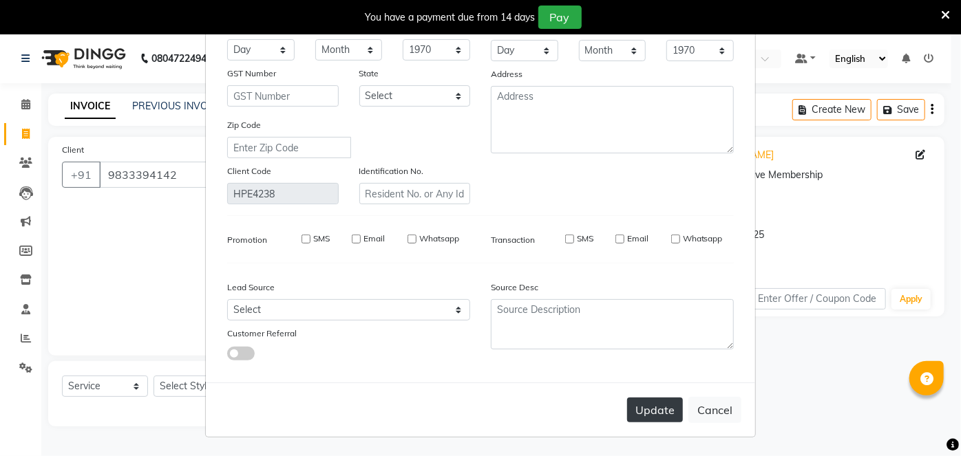
select select
checkbox input "false"
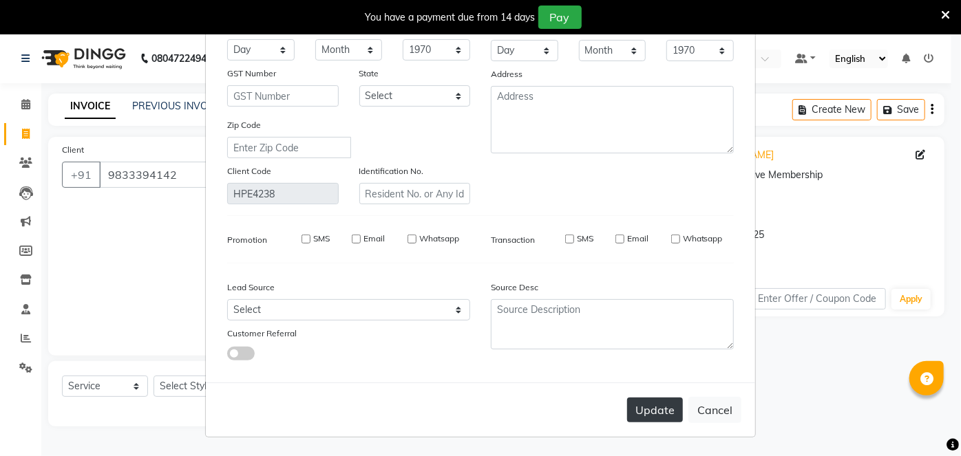
checkbox input "false"
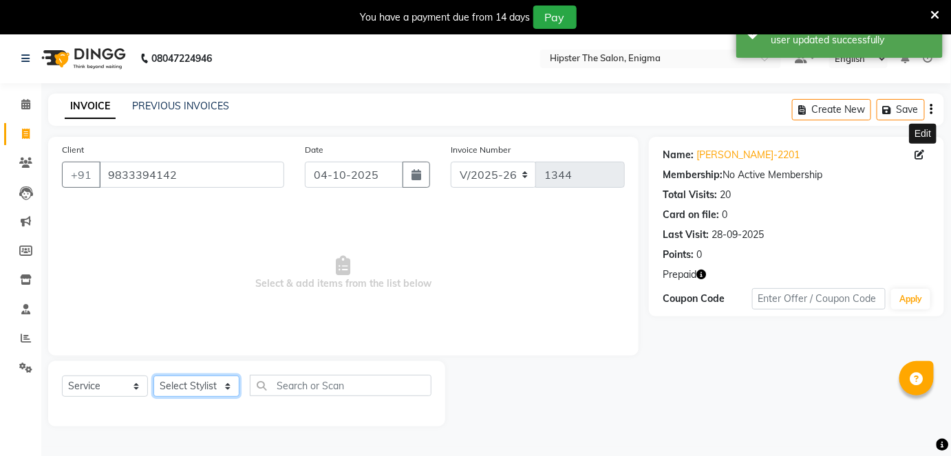
click at [187, 382] on select "Select Stylist [PERSON_NAME] [PERSON_NAME] [PERSON_NAME] [PERSON_NAME] poonam […" at bounding box center [197, 386] width 86 height 21
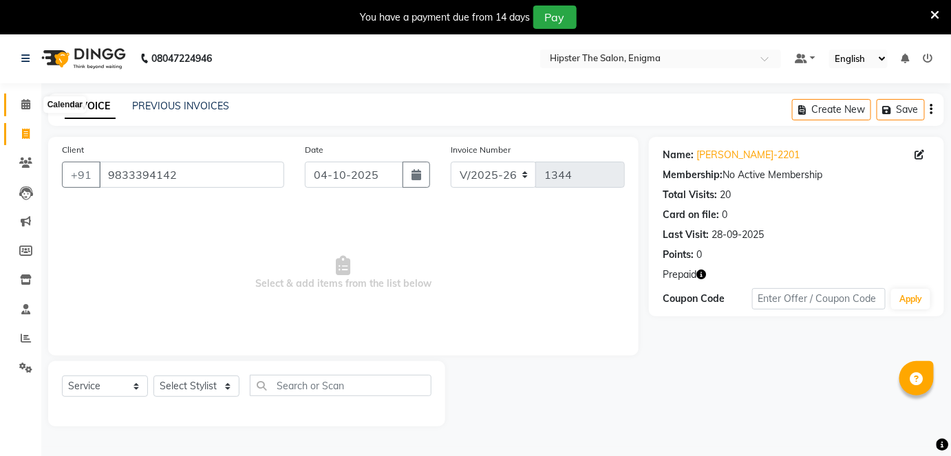
click at [24, 105] on icon at bounding box center [25, 104] width 9 height 10
